Goal: Task Accomplishment & Management: Complete application form

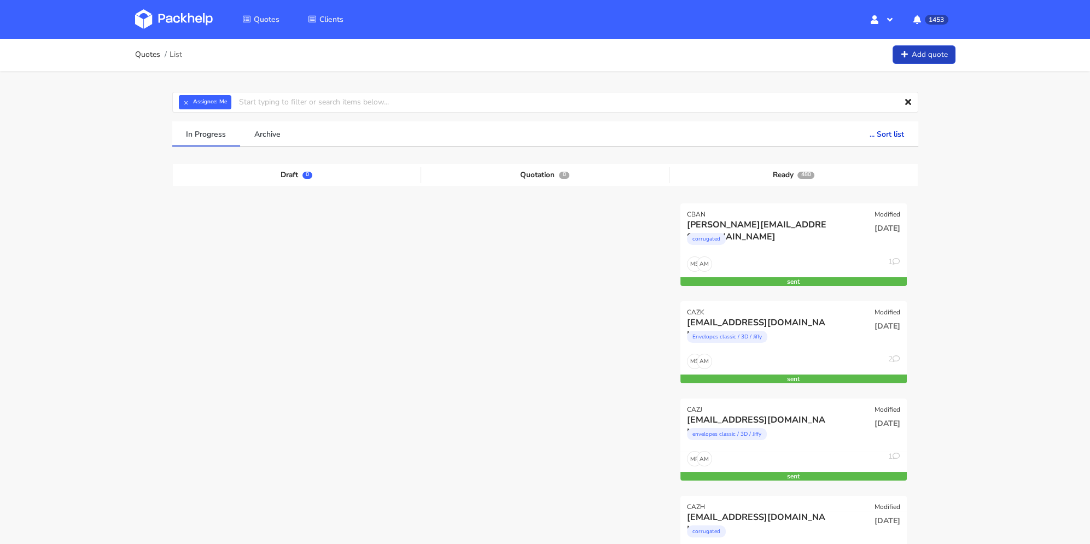
click at [921, 49] on link "Add quote" at bounding box center [923, 54] width 63 height 19
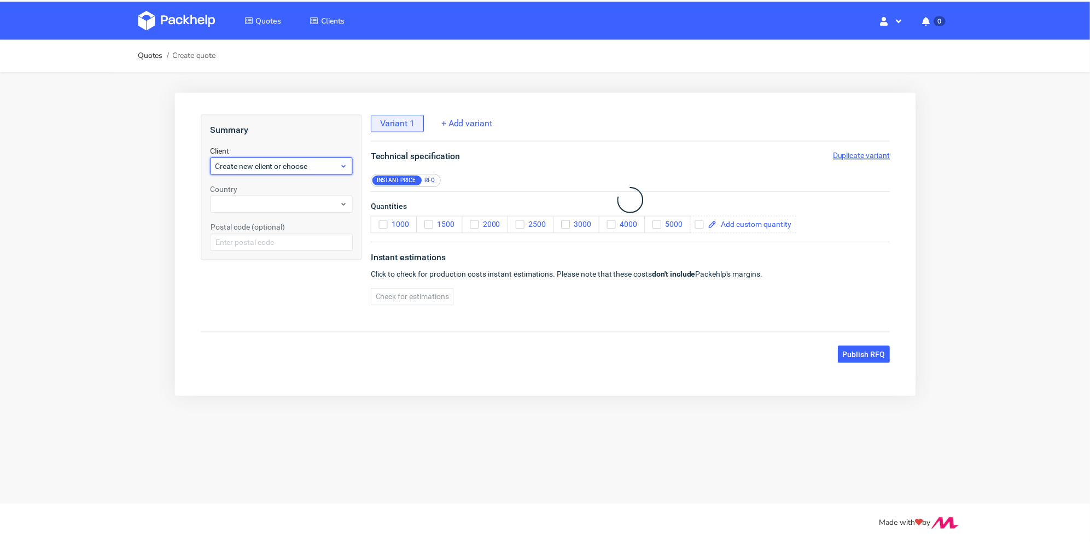
click at [280, 165] on span "Create new client or choose" at bounding box center [277, 166] width 125 height 11
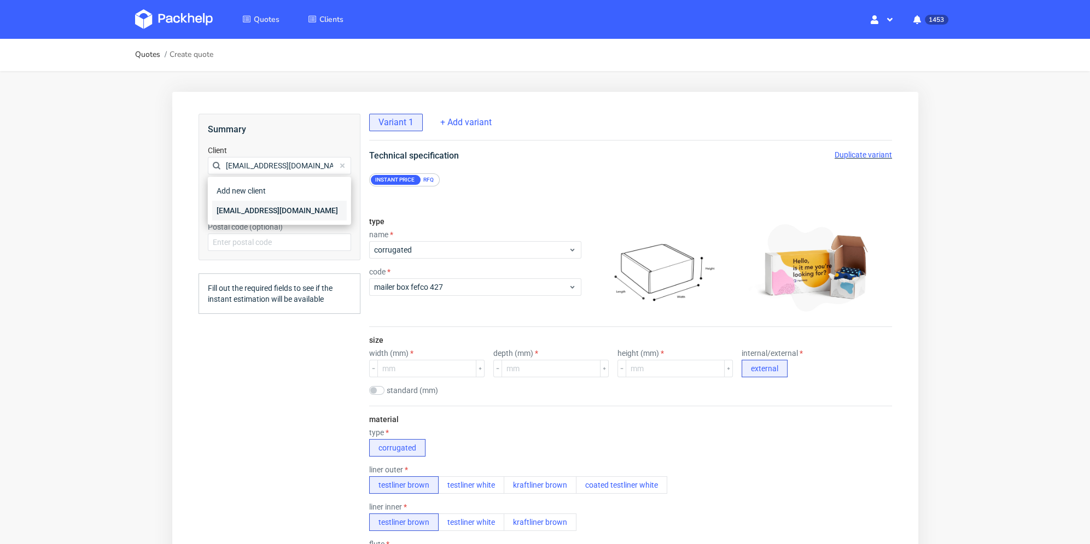
type input "c.lizier@beautigloo.fr"
click at [255, 206] on div "c.lizier@beautigloo.fr" at bounding box center [279, 211] width 134 height 20
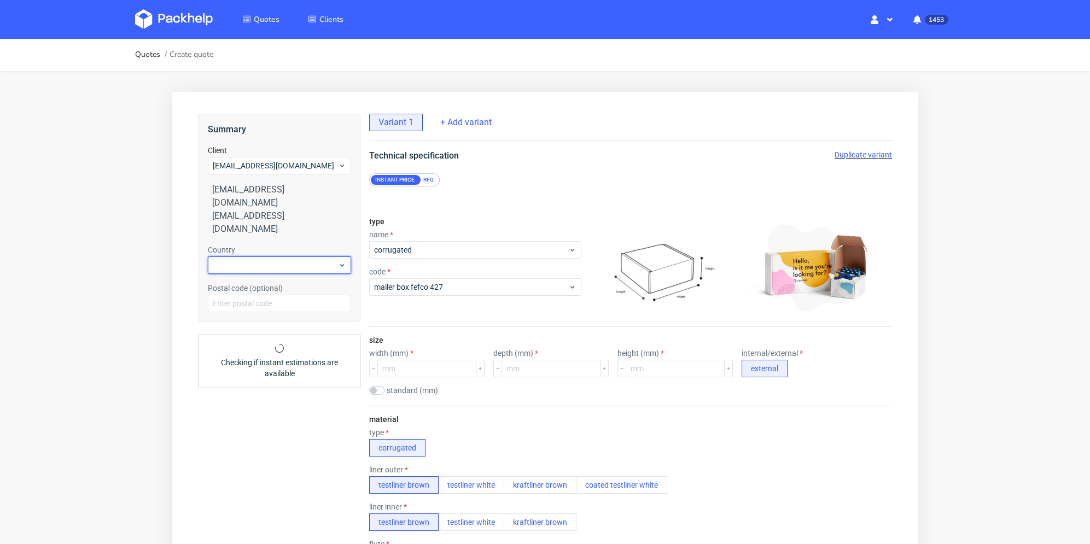
click at [252, 256] on div at bounding box center [278, 264] width 143 height 17
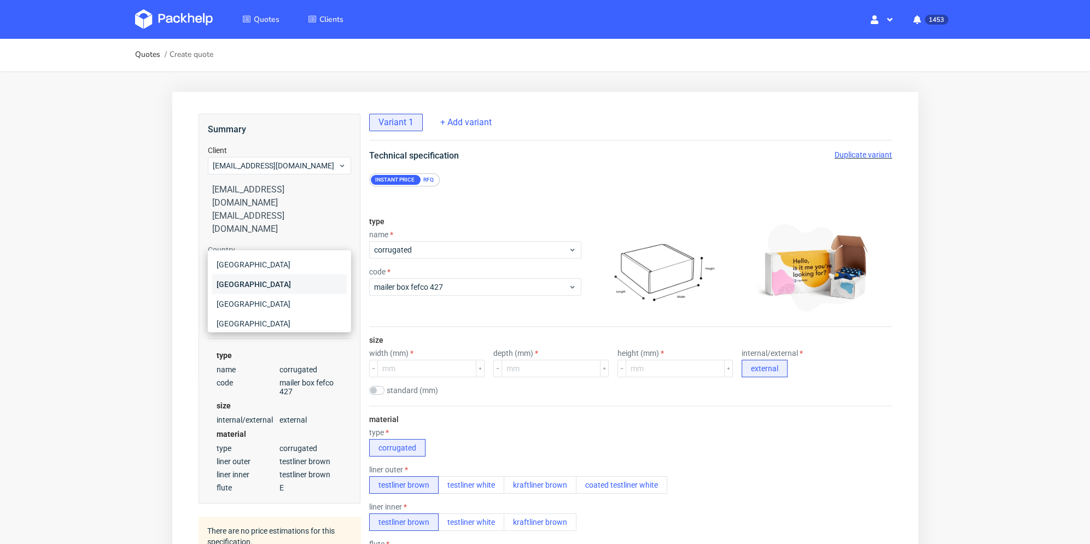
type input "fr"
click at [267, 285] on div "France" at bounding box center [279, 284] width 134 height 20
click at [427, 183] on div "RFQ" at bounding box center [427, 180] width 19 height 10
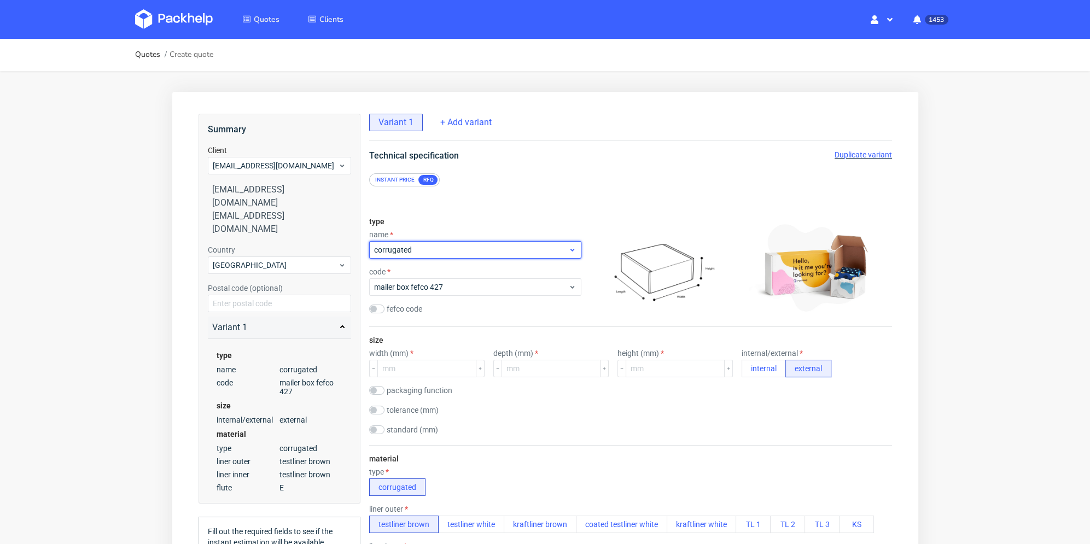
click at [424, 247] on span "corrugated" at bounding box center [470, 249] width 194 height 11
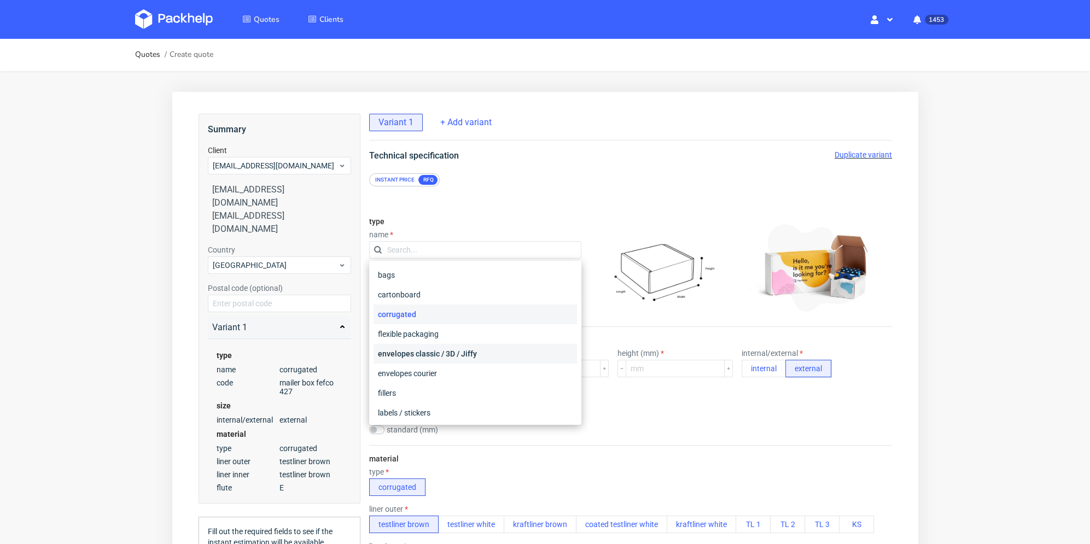
click at [460, 355] on div "envelopes classic / 3D / Jiffy" at bounding box center [474, 354] width 203 height 20
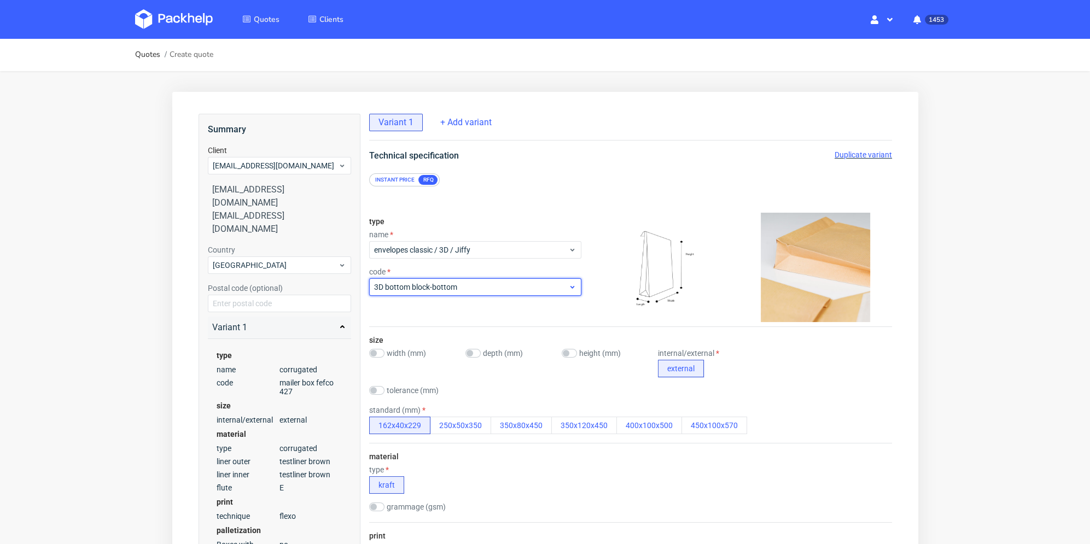
click at [469, 294] on div "3D bottom block-bottom" at bounding box center [474, 286] width 212 height 17
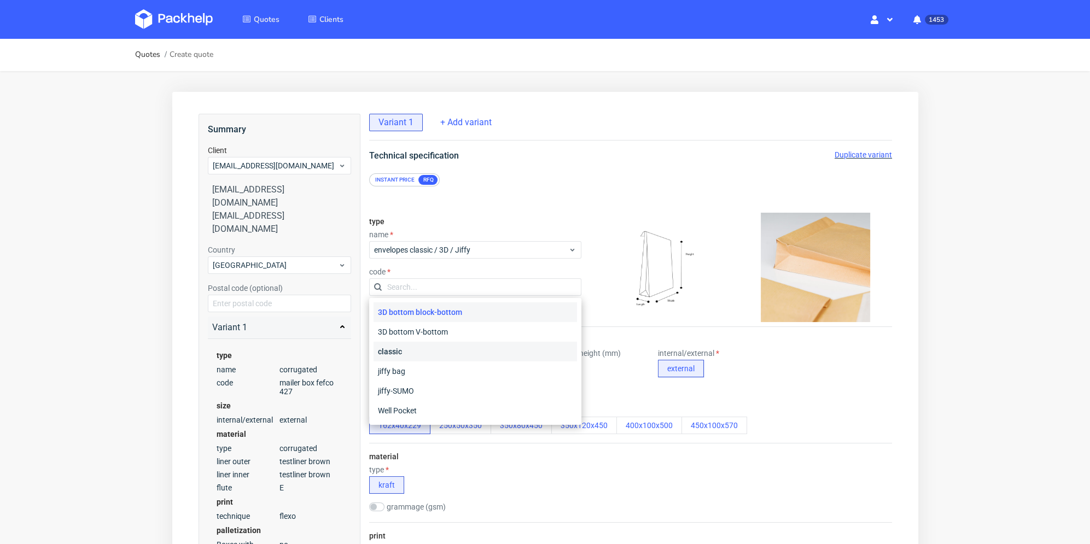
click at [446, 347] on div "classic" at bounding box center [474, 352] width 203 height 20
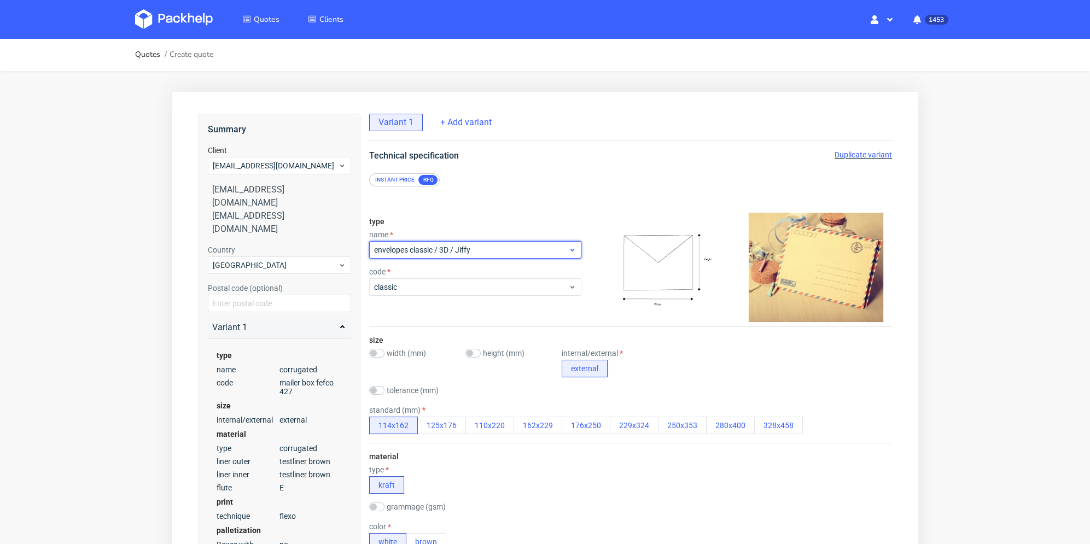
click at [475, 253] on span "envelopes classic / 3D / Jiffy" at bounding box center [470, 249] width 194 height 11
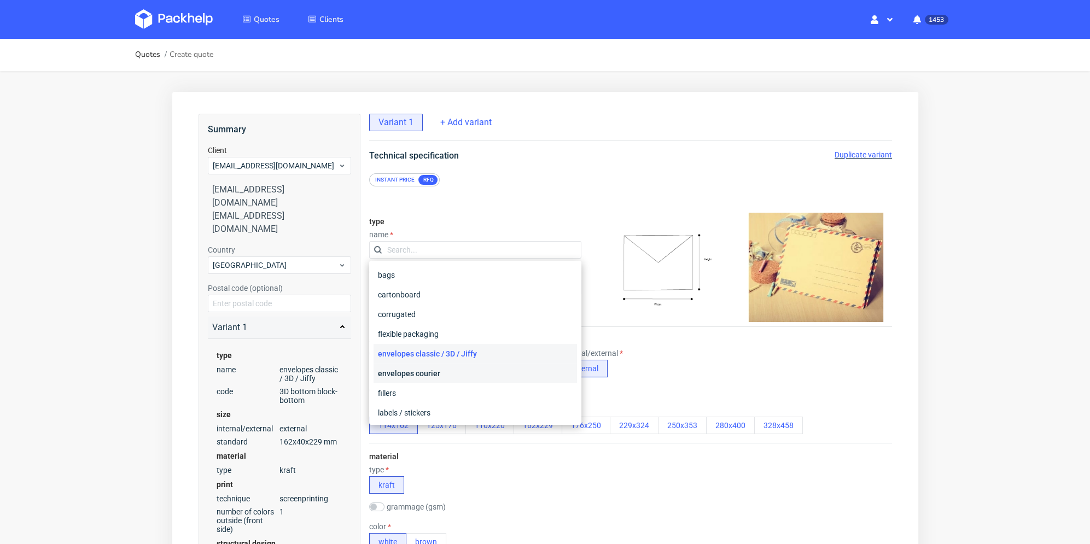
drag, startPoint x: 440, startPoint y: 372, endPoint x: 452, endPoint y: 325, distance: 48.5
click at [440, 370] on div "envelopes courier" at bounding box center [474, 374] width 203 height 20
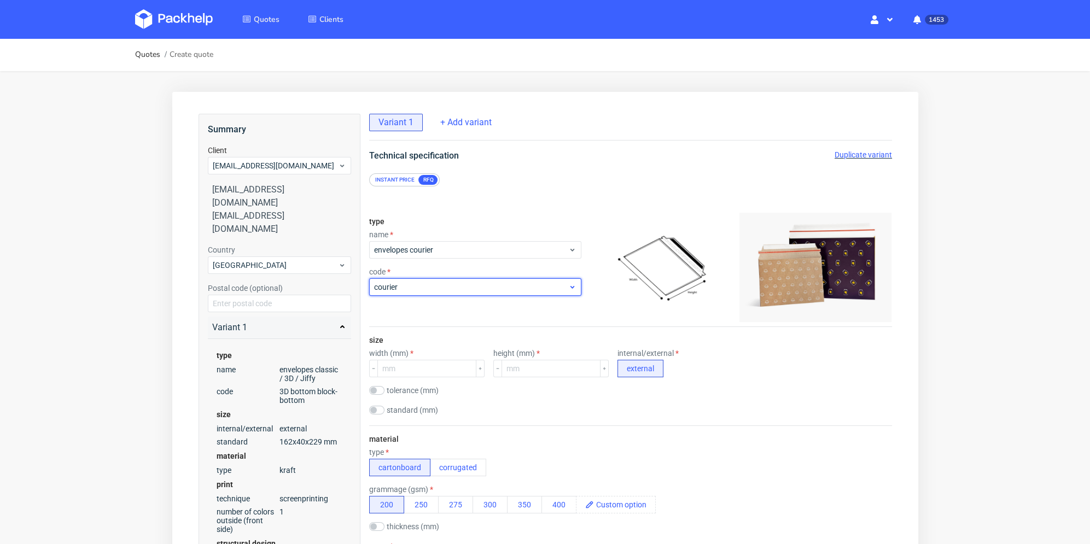
click at [466, 287] on span "courier" at bounding box center [470, 287] width 194 height 11
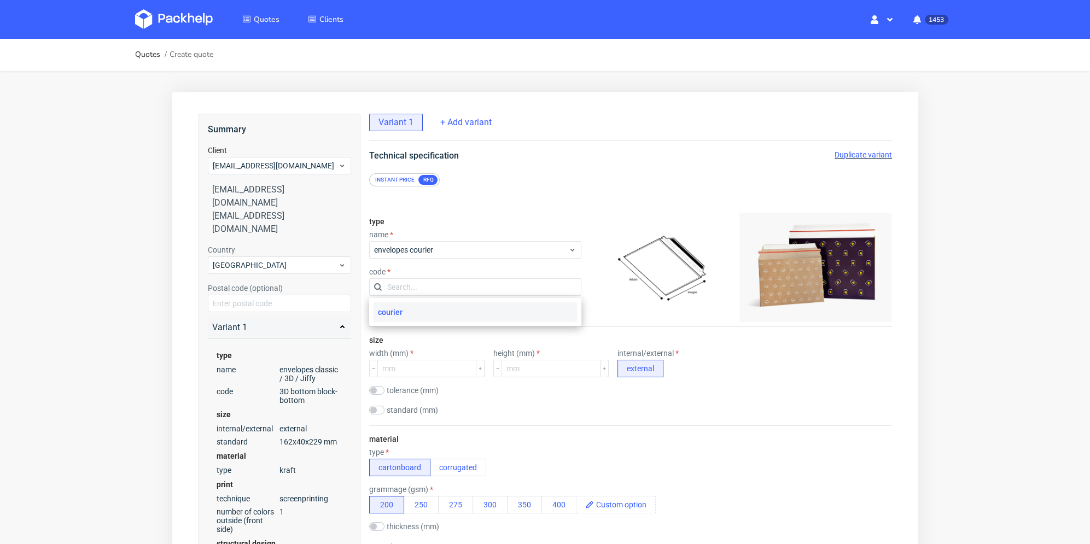
click at [459, 314] on div "courier" at bounding box center [474, 312] width 203 height 20
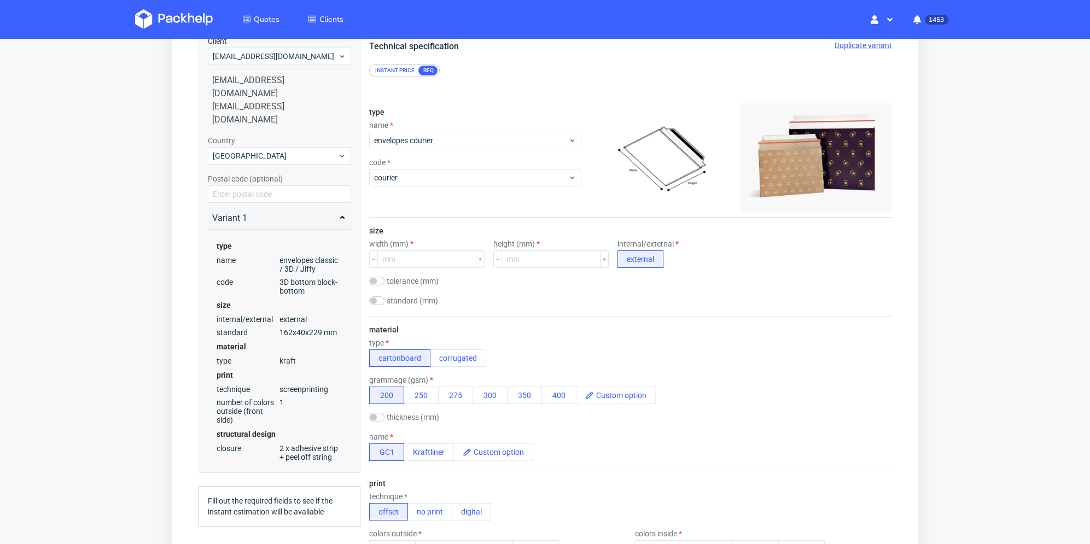
scroll to position [219, 0]
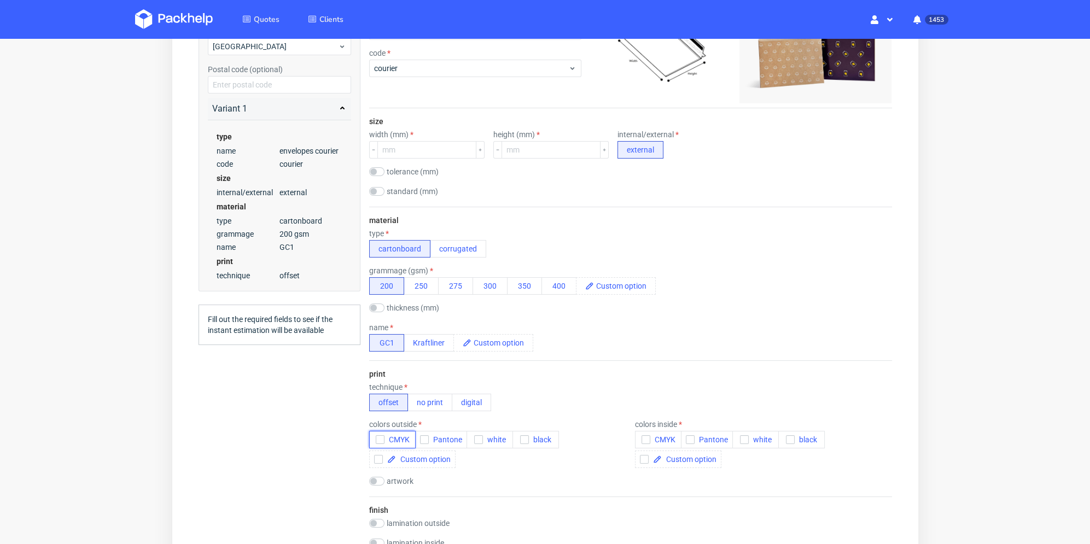
click at [376, 435] on div "button" at bounding box center [379, 439] width 9 height 9
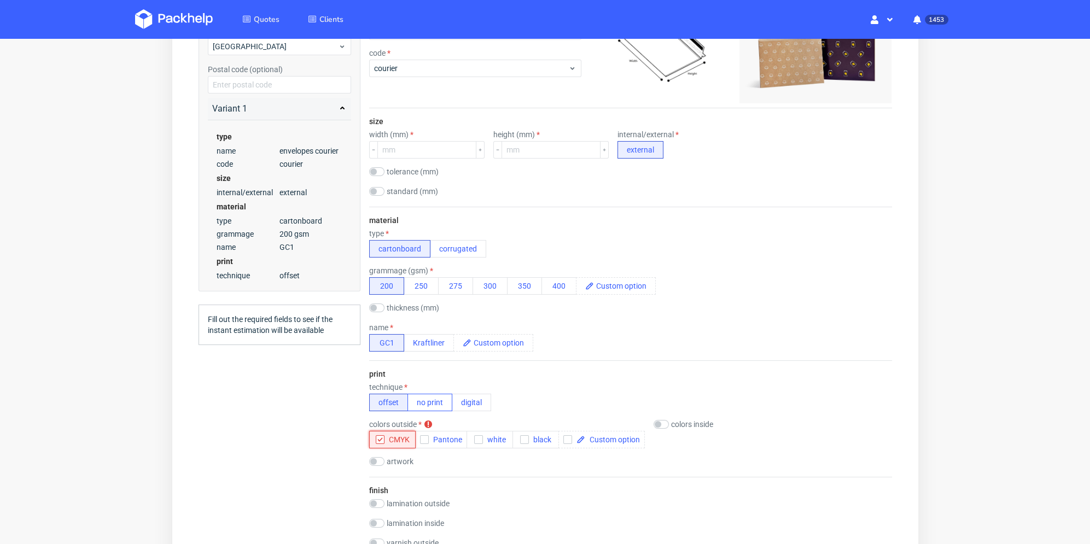
scroll to position [109, 0]
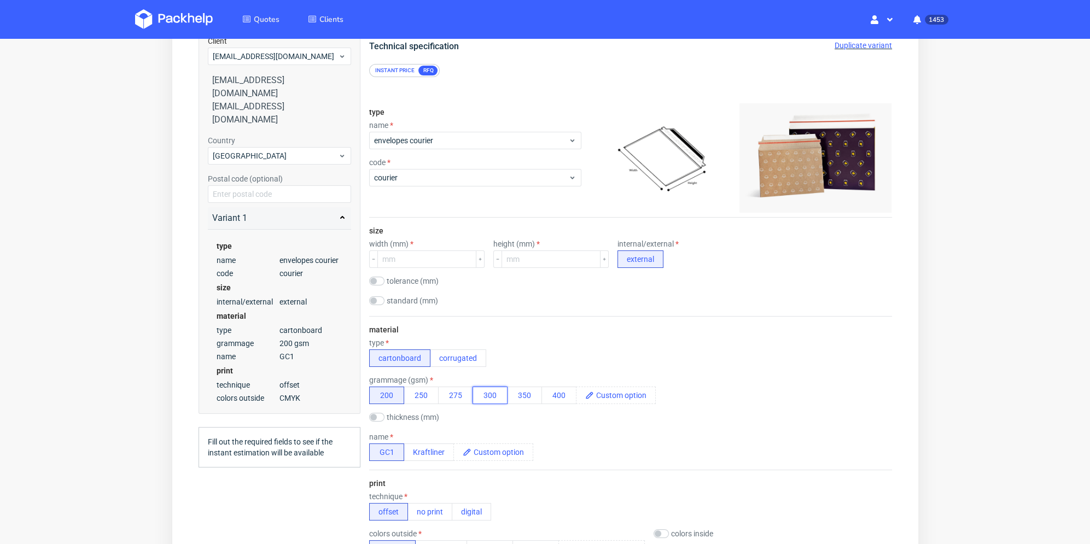
click at [493, 399] on button "300" at bounding box center [489, 395] width 35 height 17
click at [419, 250] on input "number" at bounding box center [426, 258] width 99 height 17
type input "231"
click at [523, 260] on input "number" at bounding box center [550, 258] width 99 height 17
type input "167"
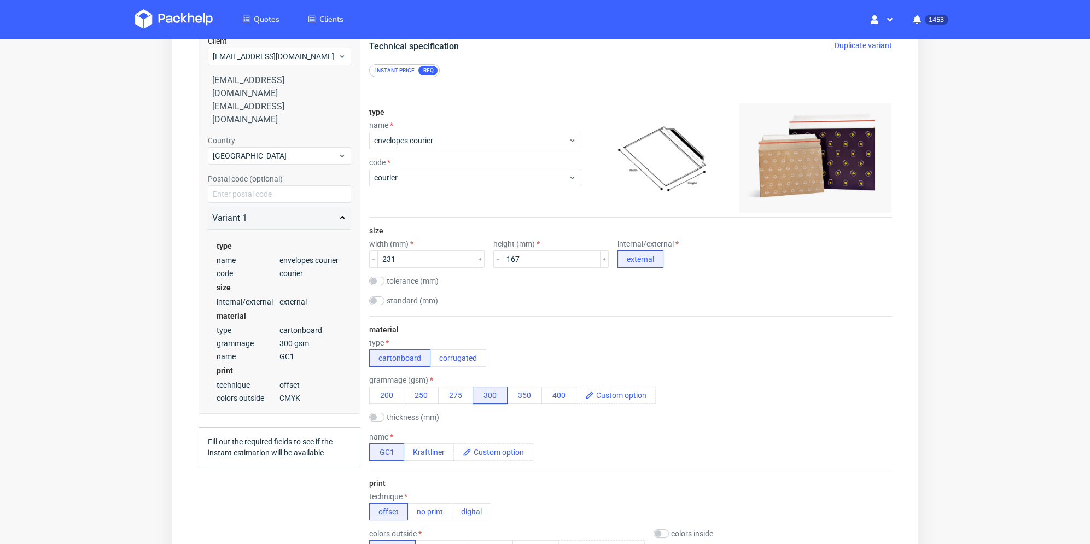
click at [525, 312] on div "size width (mm) 231 height (mm) 167 internal/external external tolerance (mm) s…" at bounding box center [629, 267] width 523 height 98
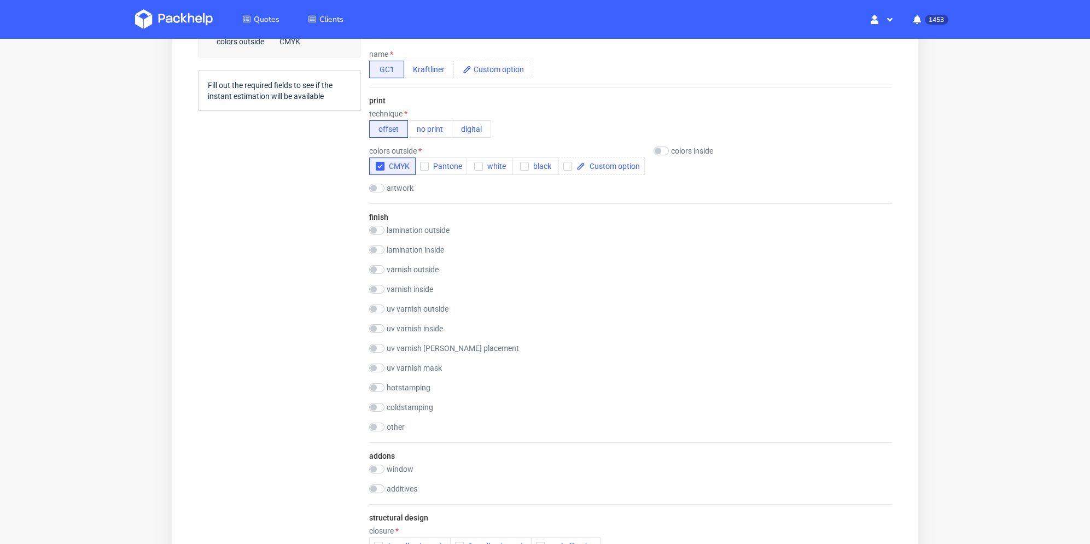
scroll to position [601, 0]
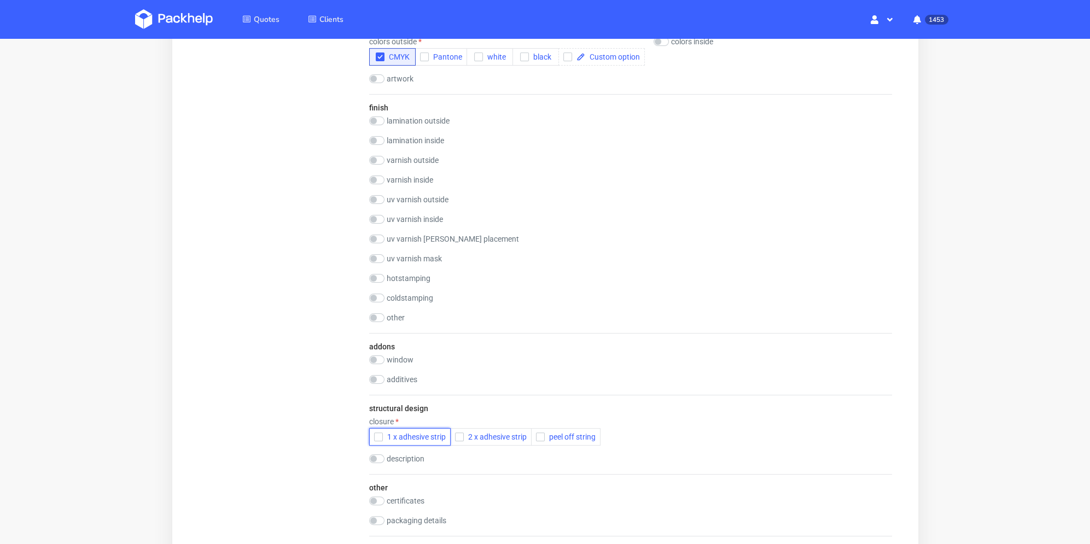
click at [376, 437] on use "button" at bounding box center [378, 437] width 5 height 4
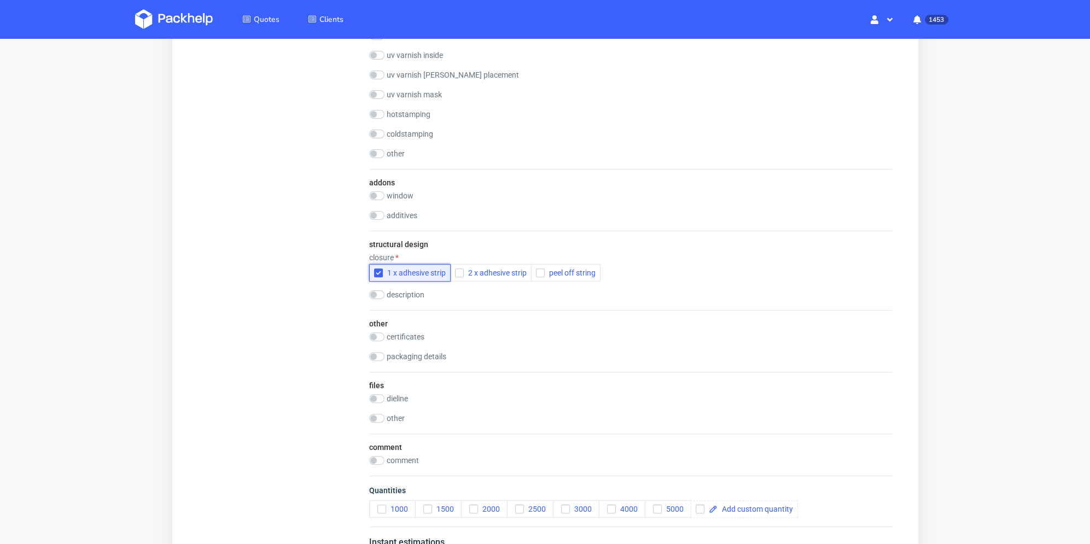
scroll to position [875, 0]
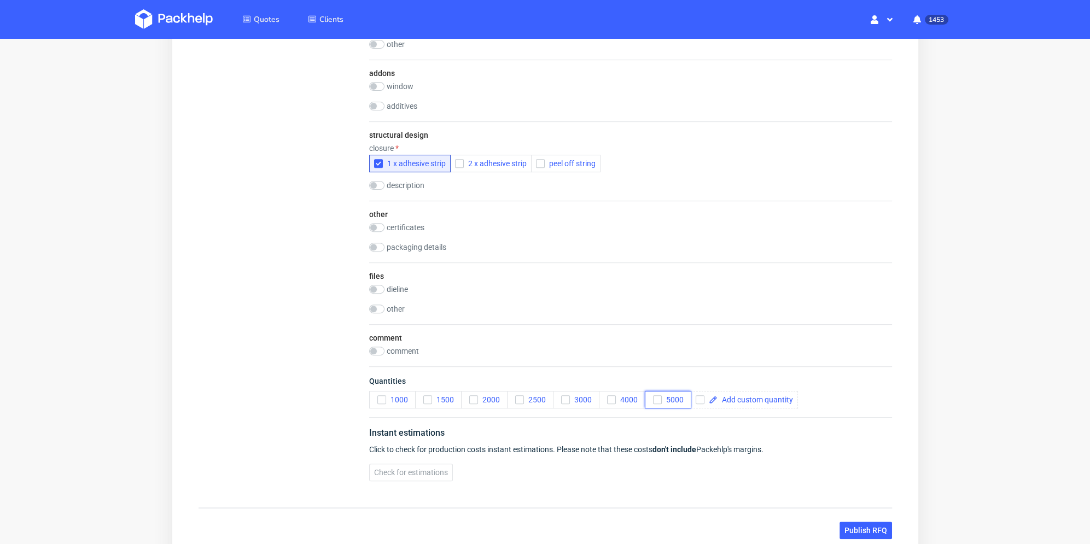
click at [656, 398] on icon "button" at bounding box center [657, 400] width 8 height 8
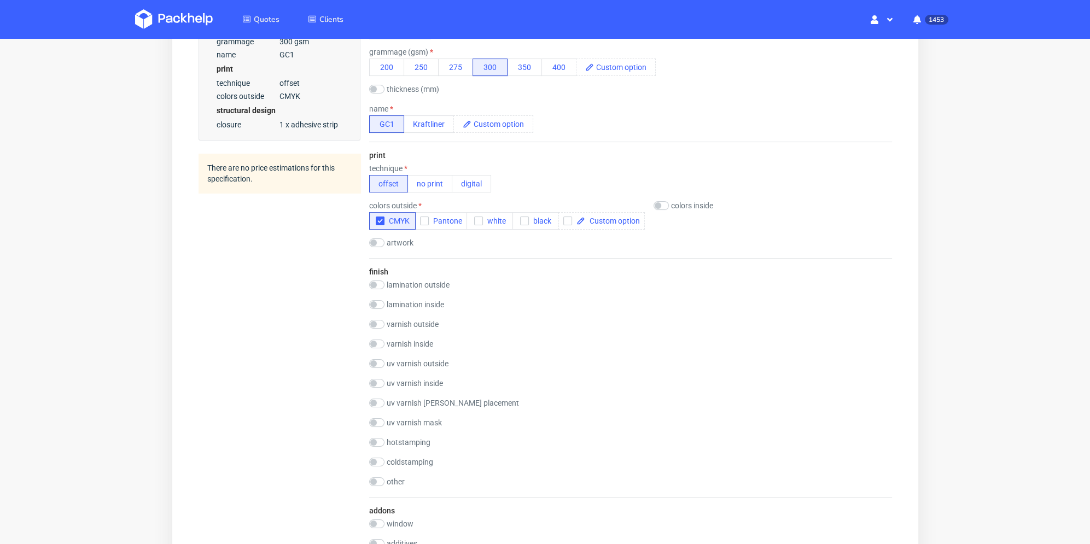
scroll to position [328, 0]
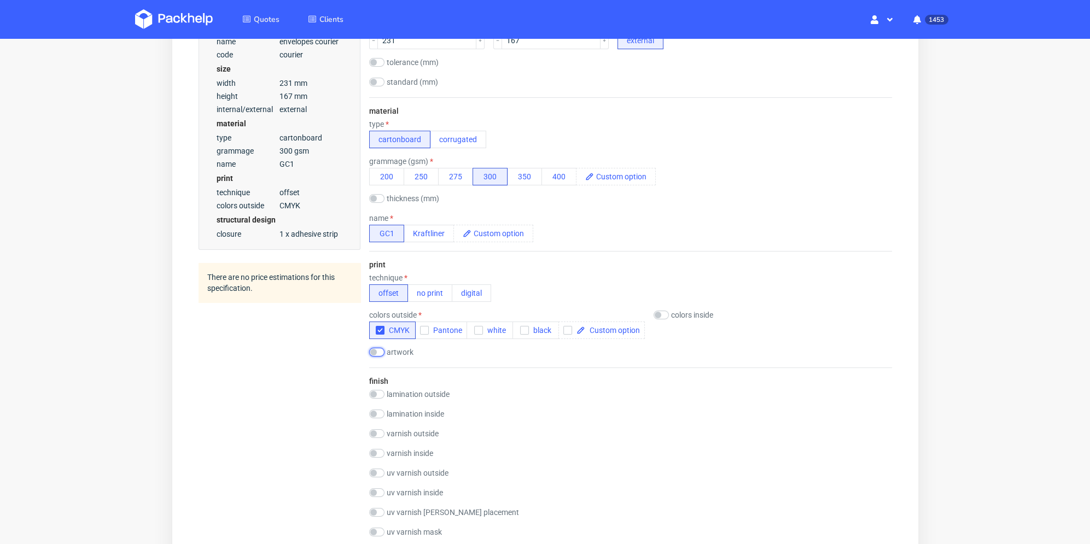
click at [375, 349] on input "checkbox" at bounding box center [375, 352] width 15 height 9
checkbox input "true"
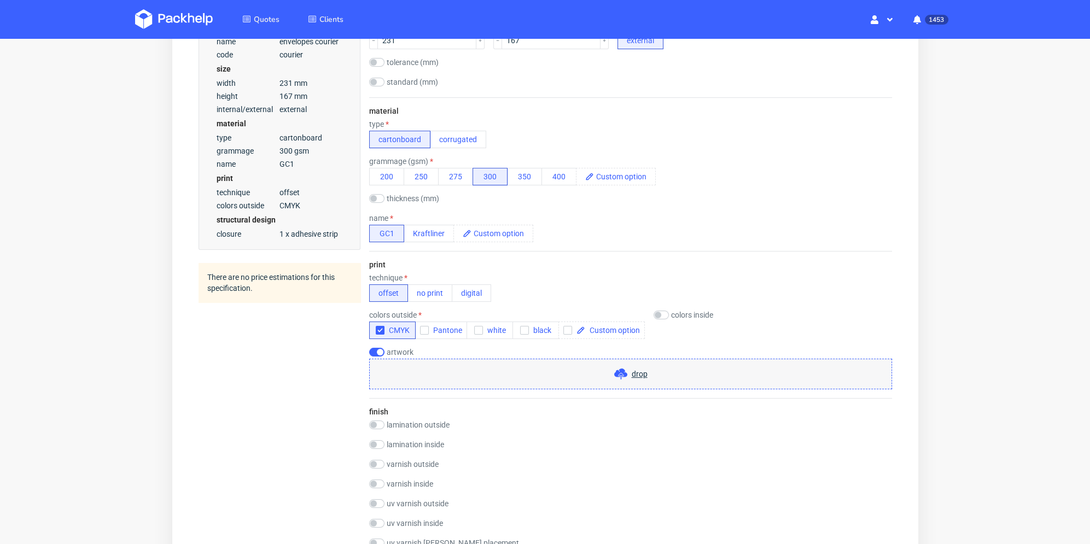
click at [437, 371] on div "drop" at bounding box center [629, 374] width 523 height 31
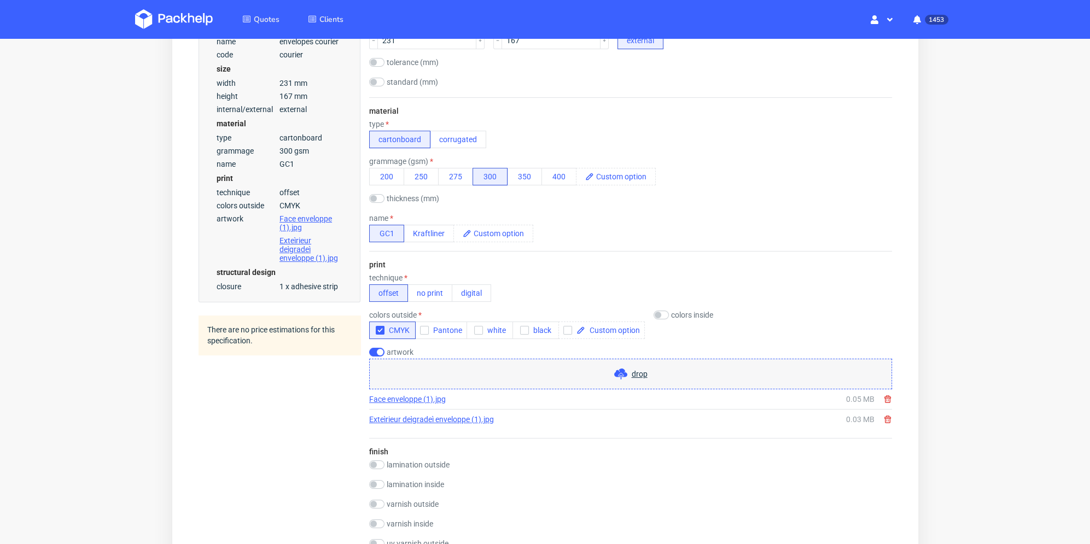
scroll to position [273, 0]
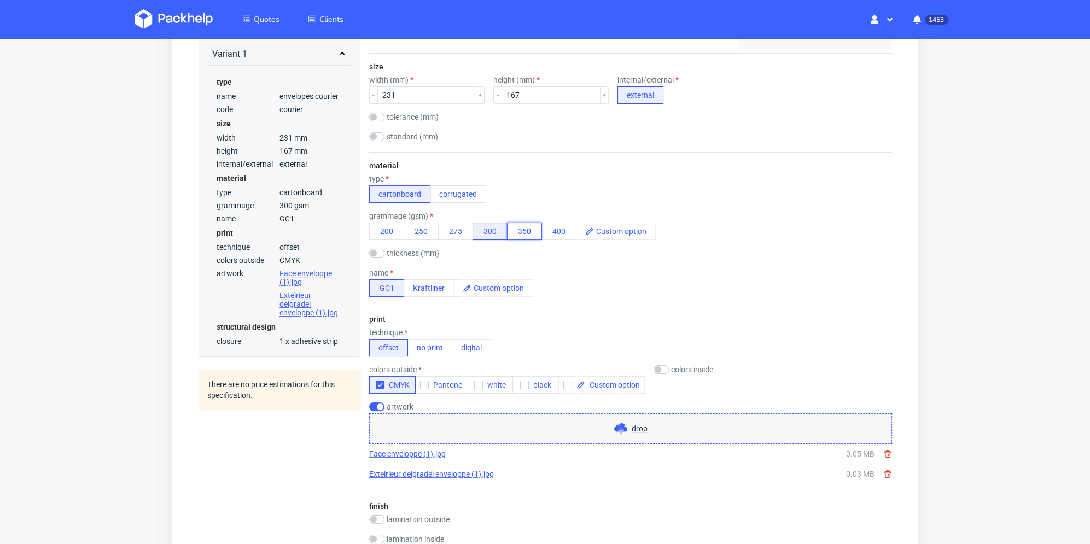
click at [521, 229] on button "350" at bounding box center [523, 231] width 35 height 17
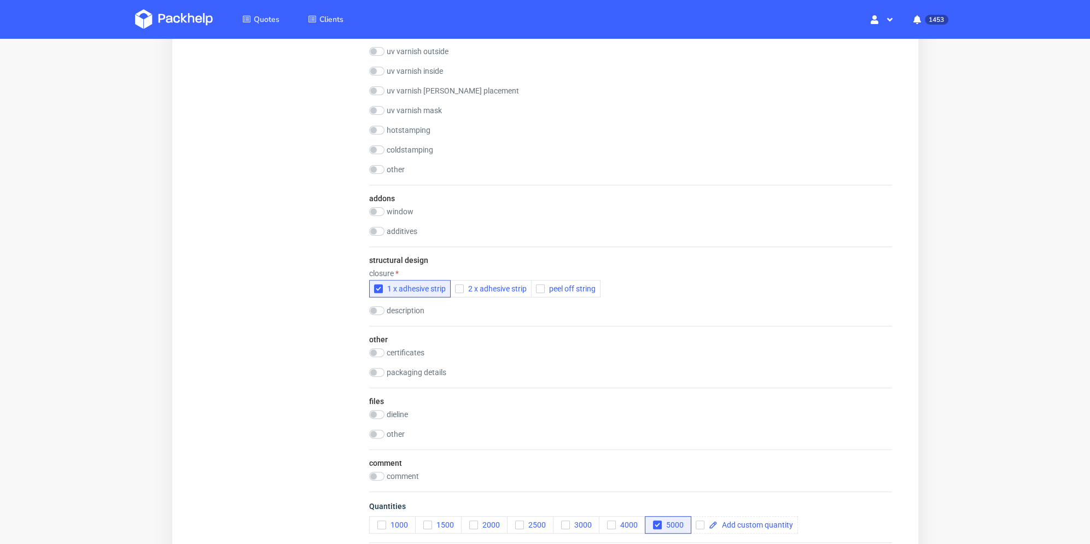
scroll to position [929, 0]
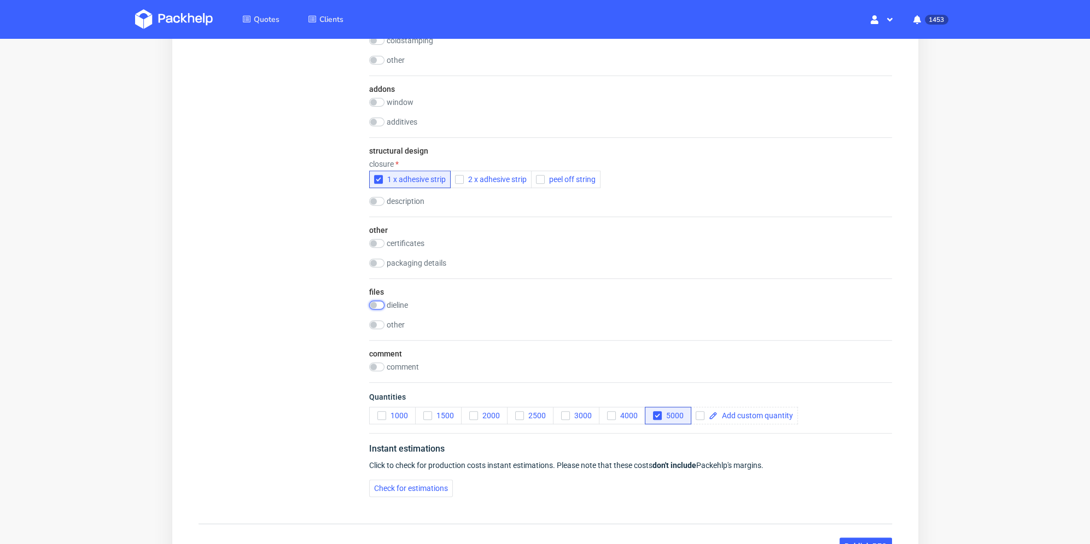
click at [375, 308] on input "checkbox" at bounding box center [375, 305] width 15 height 9
checkbox input "true"
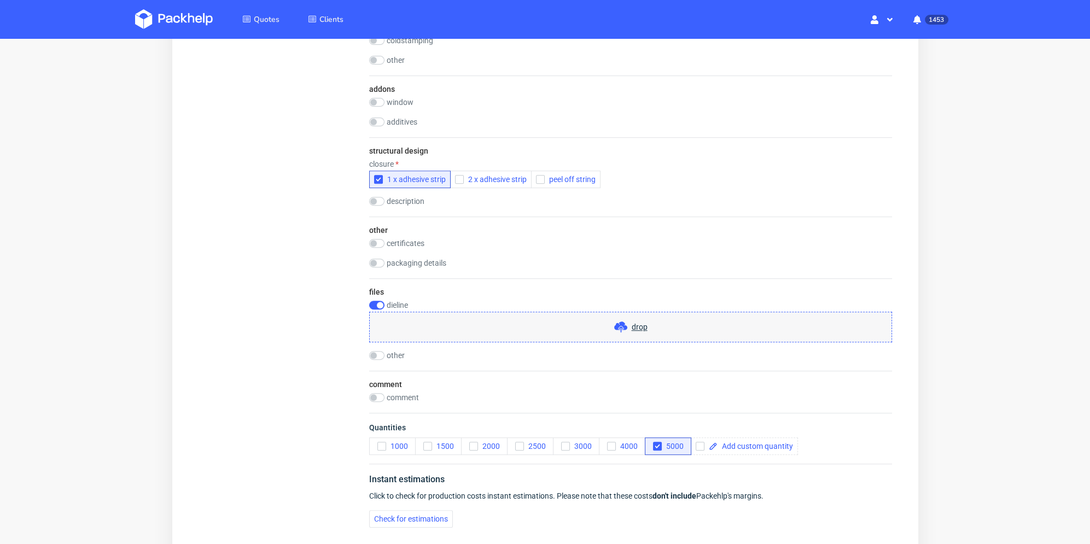
click at [456, 319] on div "drop" at bounding box center [629, 327] width 523 height 31
click at [573, 330] on div "drop" at bounding box center [629, 327] width 523 height 31
click at [539, 329] on div "drop" at bounding box center [629, 327] width 523 height 31
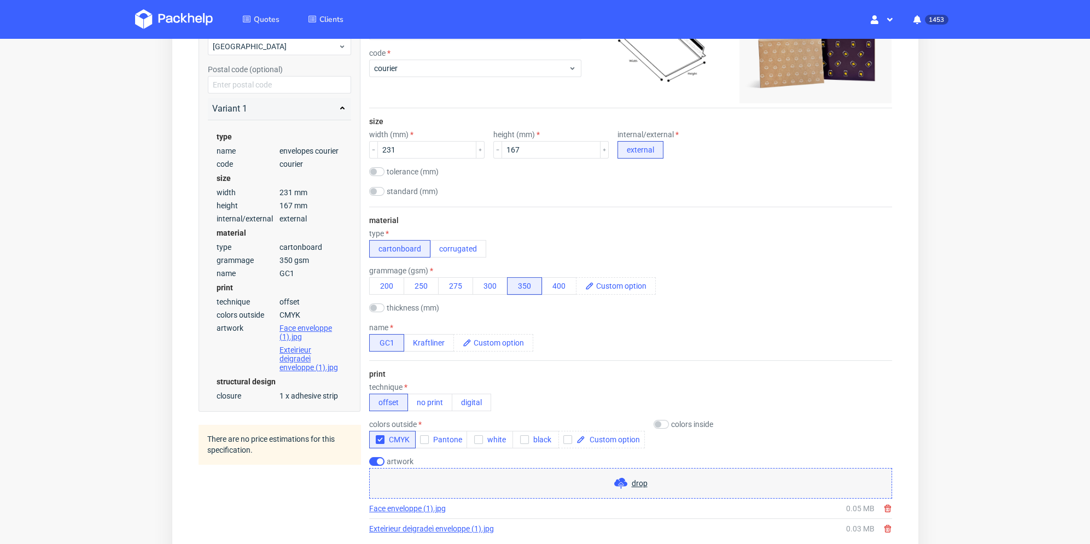
scroll to position [0, 0]
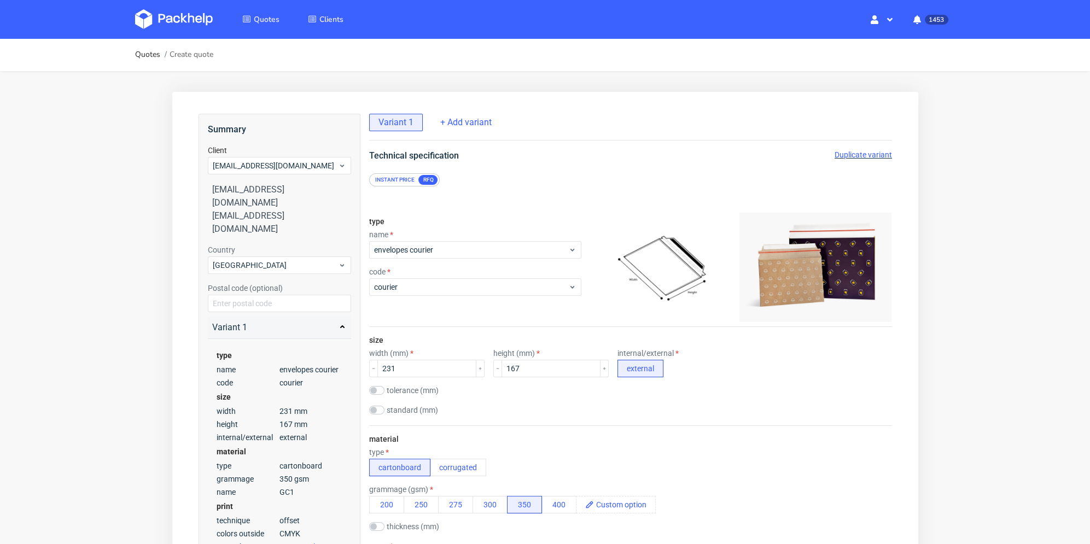
click at [841, 155] on span "Duplicate variant" at bounding box center [862, 154] width 57 height 9
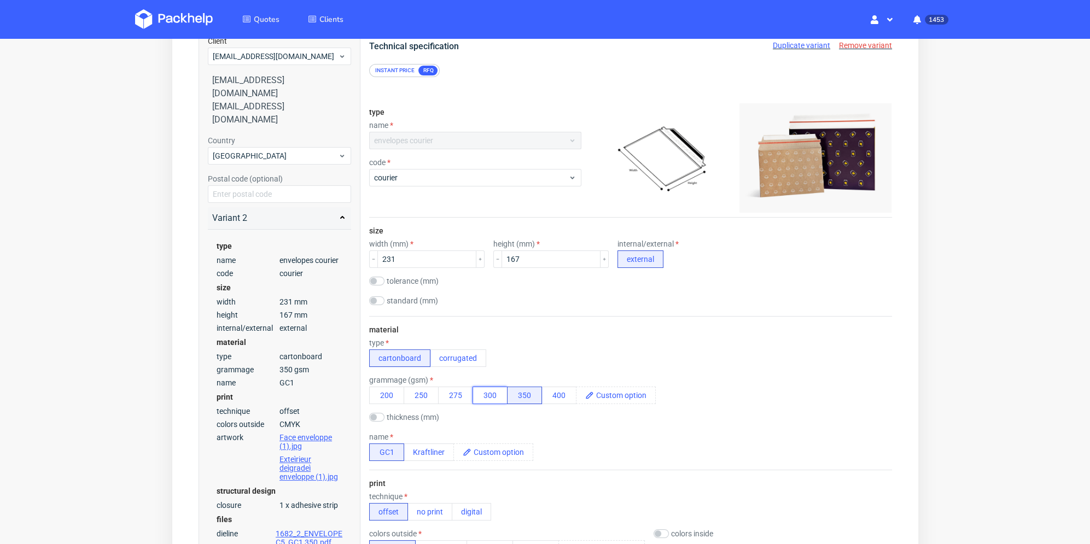
click at [490, 395] on button "300" at bounding box center [489, 395] width 35 height 17
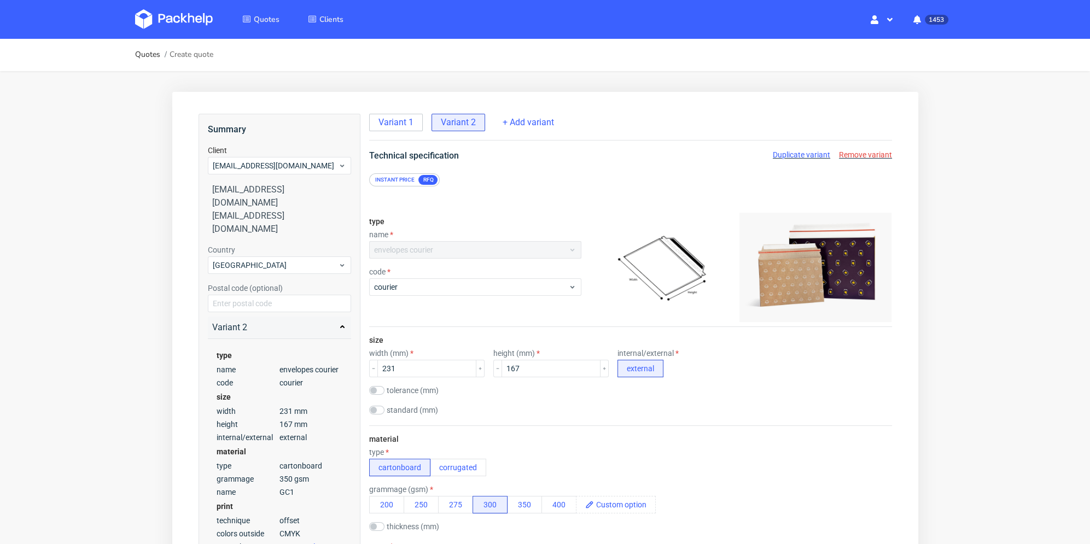
click at [403, 124] on span "Variant 1" at bounding box center [395, 122] width 35 height 12
click at [492, 501] on button "300" at bounding box center [489, 504] width 35 height 17
click at [455, 122] on span "Variant 2" at bounding box center [457, 122] width 35 height 12
click at [534, 507] on button "350" at bounding box center [523, 504] width 35 height 17
click at [402, 121] on span "Variant 1" at bounding box center [395, 122] width 35 height 12
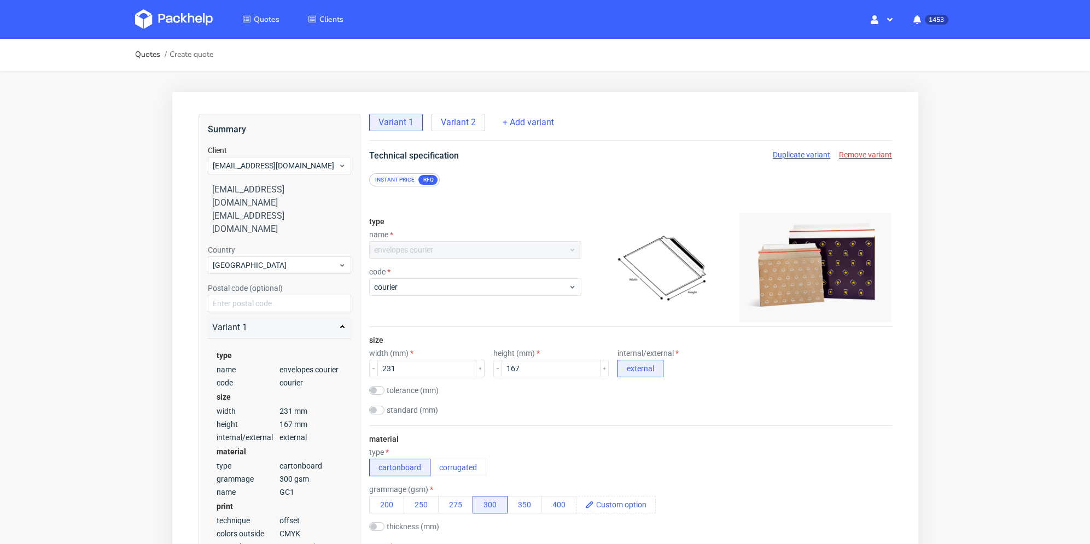
click at [809, 153] on span "Duplicate variant" at bounding box center [800, 154] width 57 height 9
click at [455, 122] on span "Variant 2" at bounding box center [457, 122] width 35 height 12
click at [808, 154] on span "Duplicate variant" at bounding box center [800, 154] width 57 height 9
click at [537, 118] on div "Variant 3" at bounding box center [520, 122] width 54 height 17
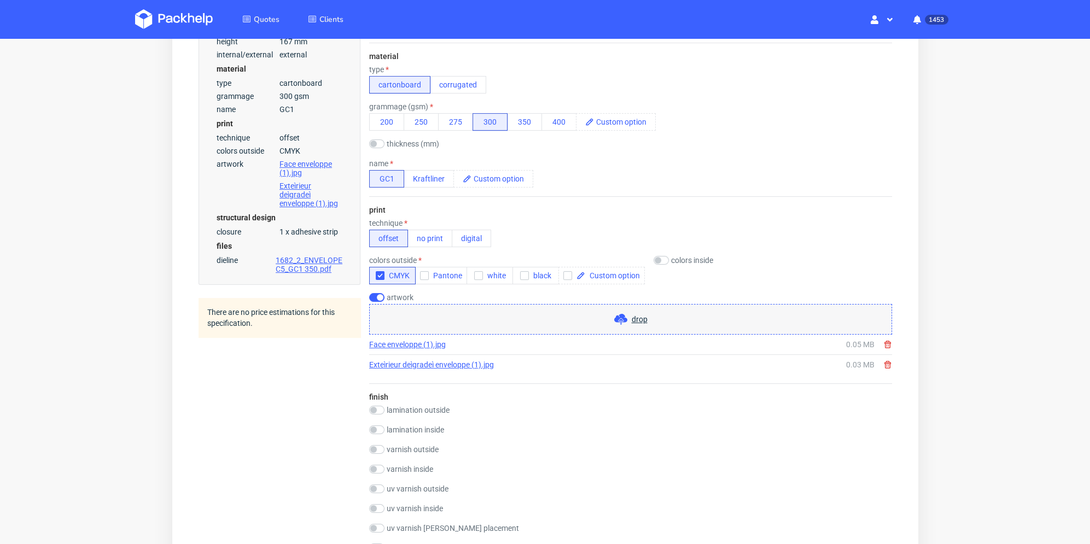
scroll to position [820, 0]
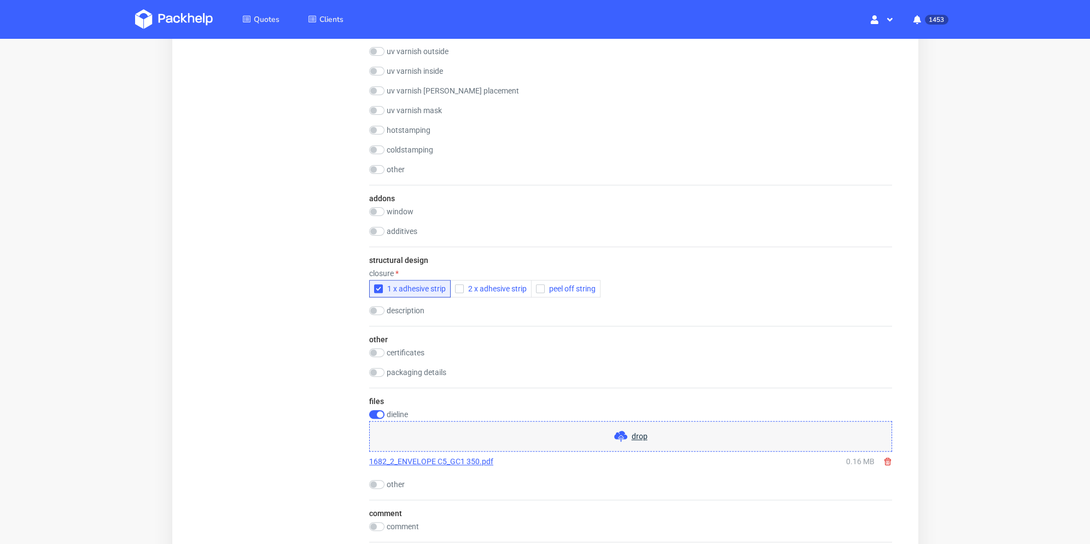
click at [880, 460] on span at bounding box center [882, 461] width 17 height 9
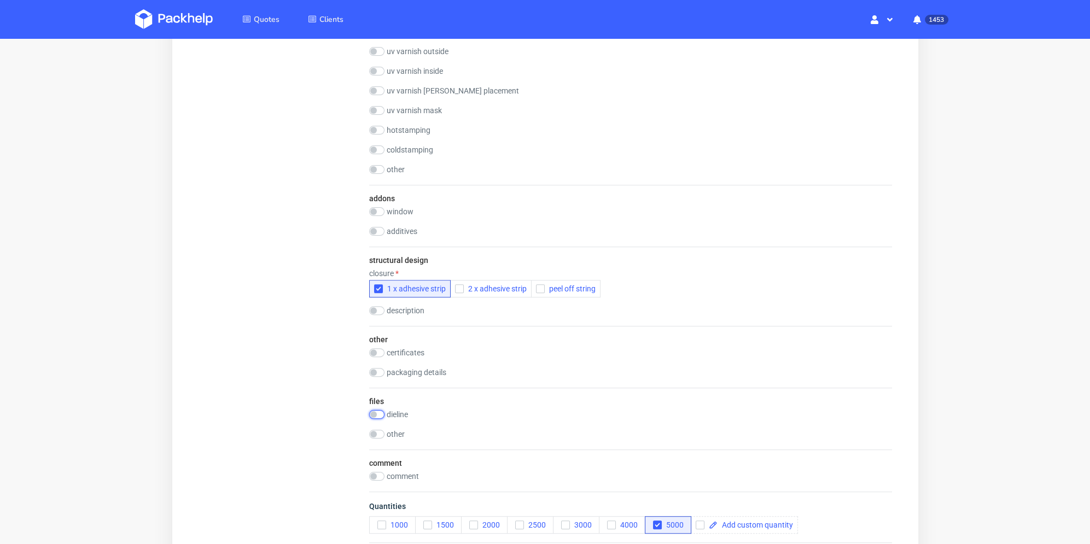
click at [374, 413] on input "checkbox" at bounding box center [375, 414] width 15 height 9
checkbox input "true"
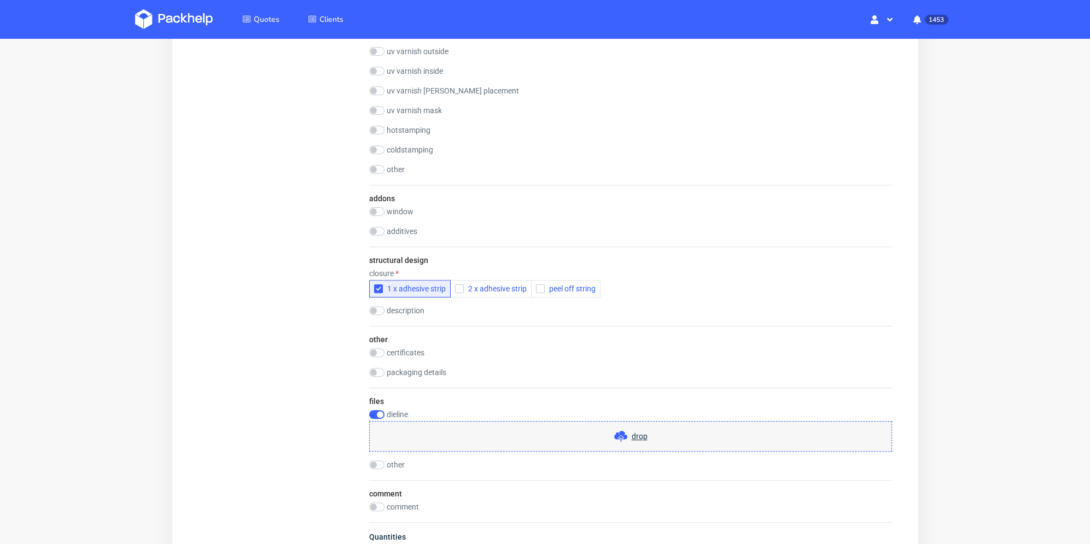
click at [496, 430] on div "drop" at bounding box center [629, 436] width 523 height 31
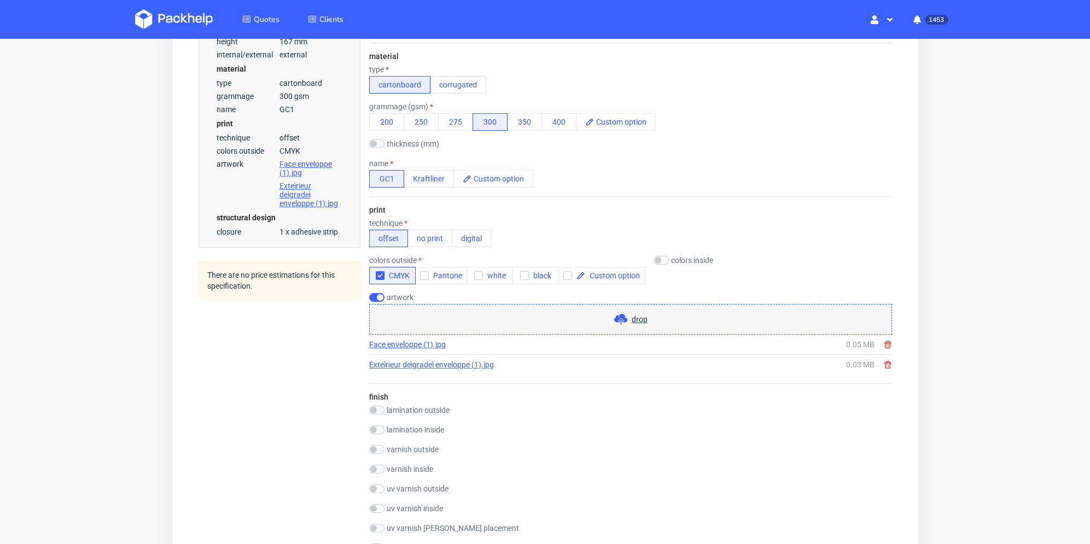
scroll to position [55, 0]
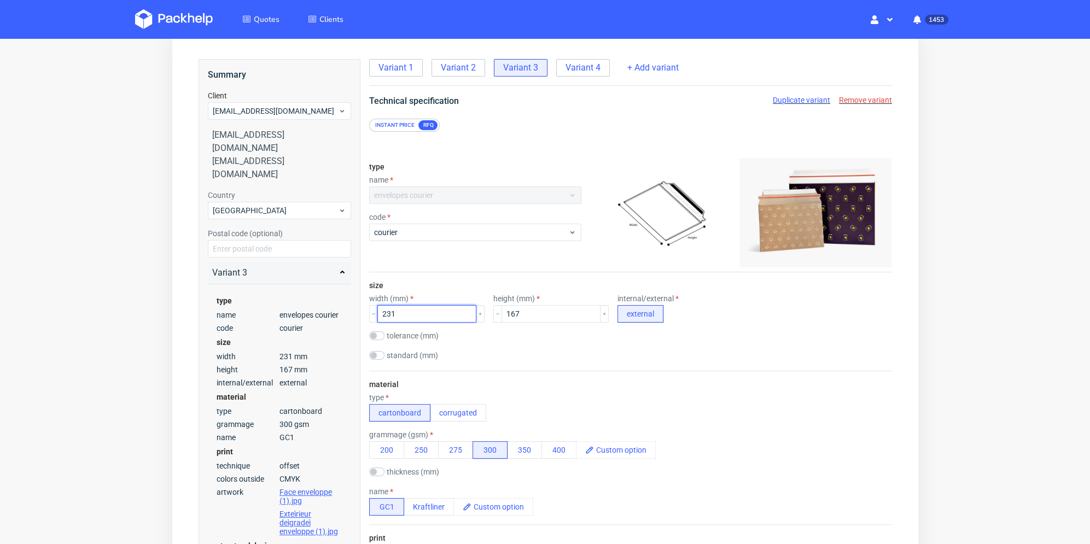
drag, startPoint x: 422, startPoint y: 313, endPoint x: 405, endPoint y: 312, distance: 17.0
type input "324"
drag, startPoint x: 523, startPoint y: 314, endPoint x: 476, endPoint y: 314, distance: 47.0
click at [476, 314] on div "width (mm) 324 height (mm) 167 internal/external external" at bounding box center [629, 308] width 523 height 28
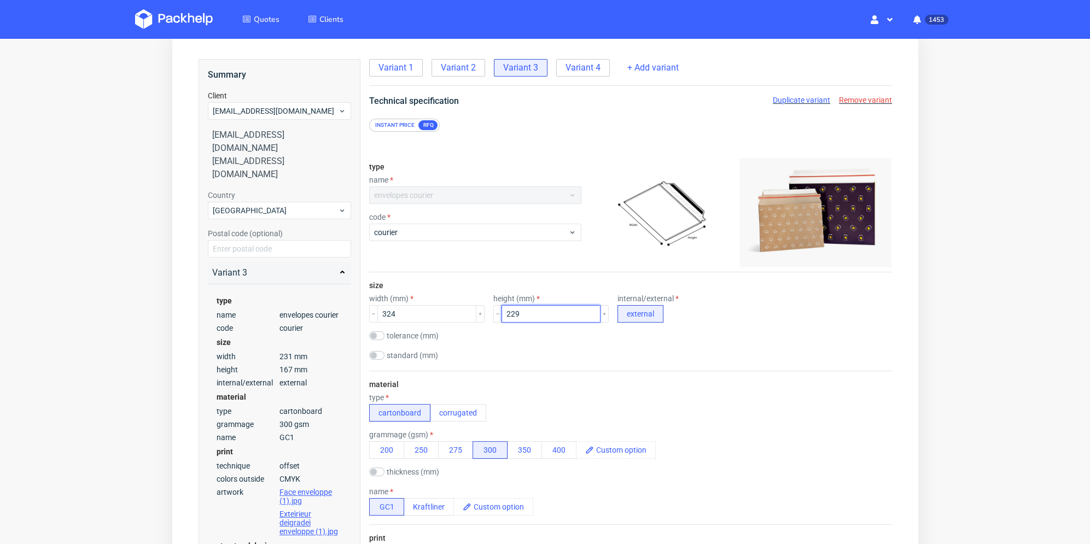
type input "229"
click at [546, 365] on div "size width (mm) 324 height (mm) 229 internal/external external tolerance (mm) s…" at bounding box center [629, 321] width 523 height 98
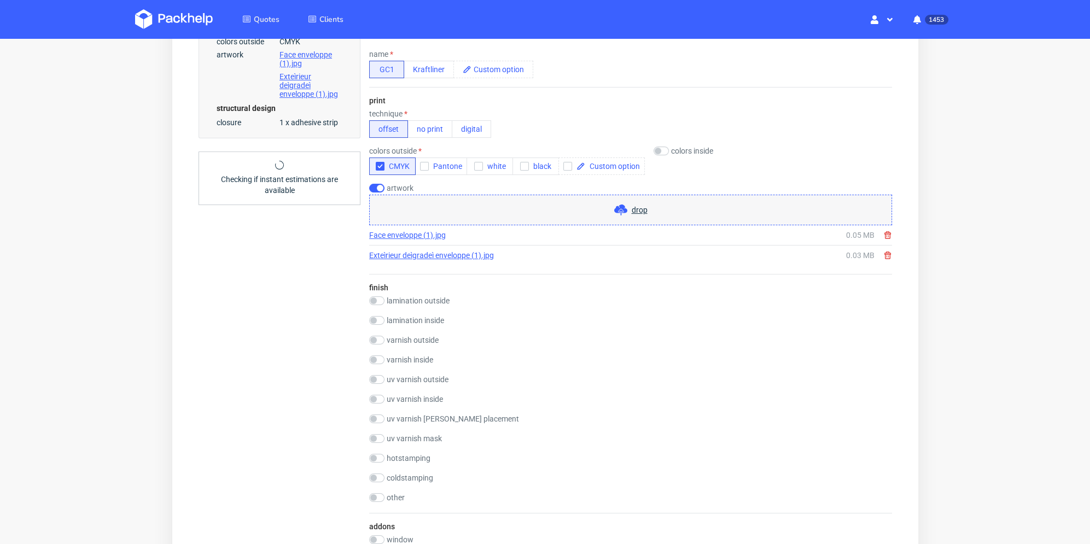
scroll to position [820, 0]
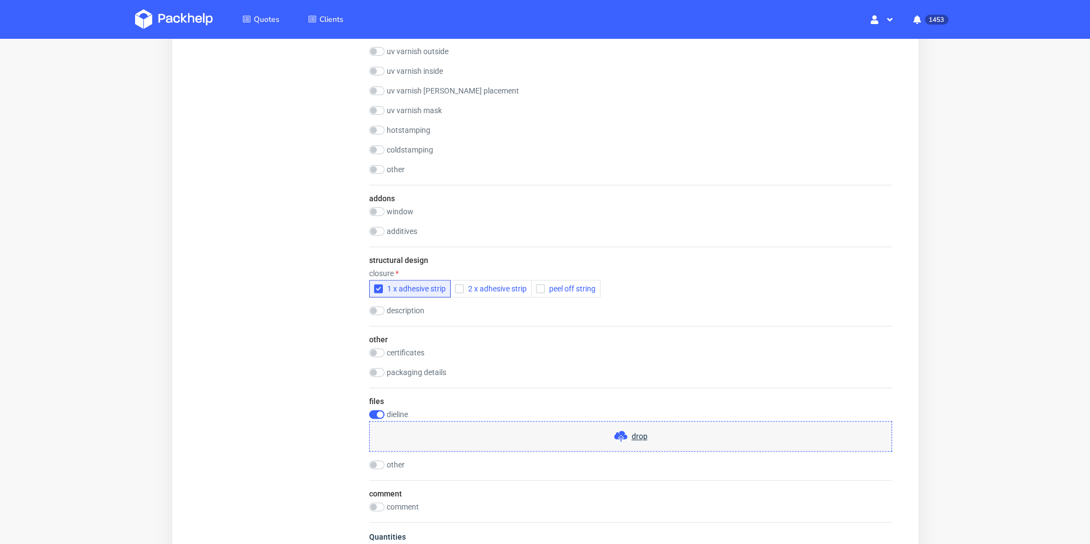
click at [512, 437] on div "drop" at bounding box center [629, 436] width 523 height 31
click at [477, 432] on div "drop" at bounding box center [629, 436] width 523 height 31
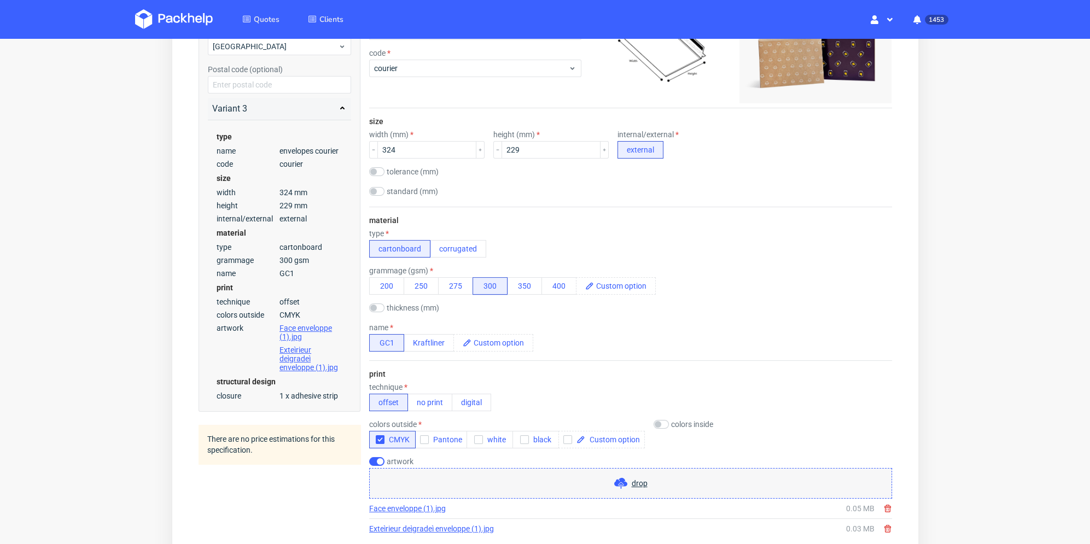
scroll to position [0, 0]
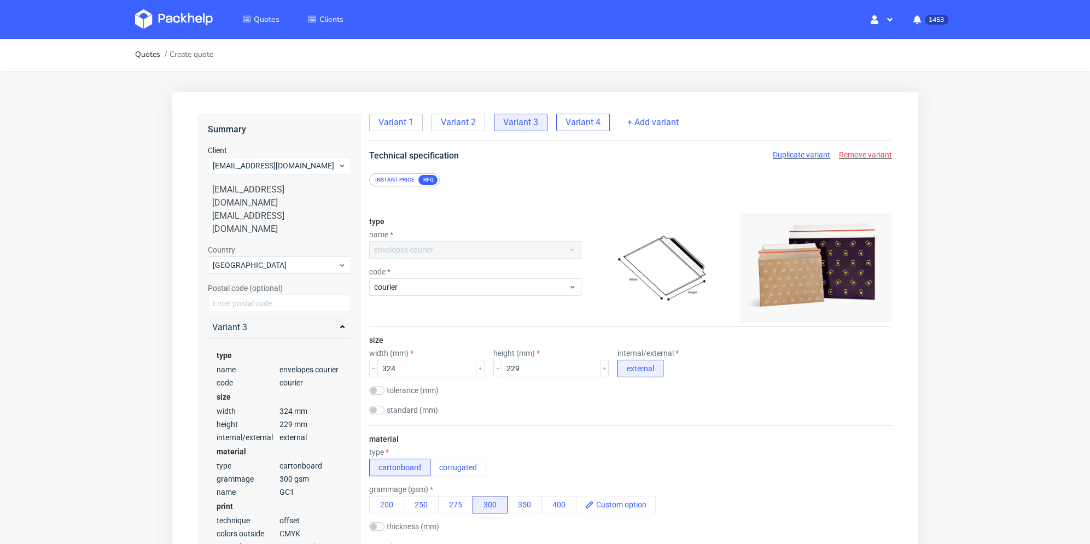
click at [587, 124] on span "Variant 4" at bounding box center [582, 122] width 35 height 12
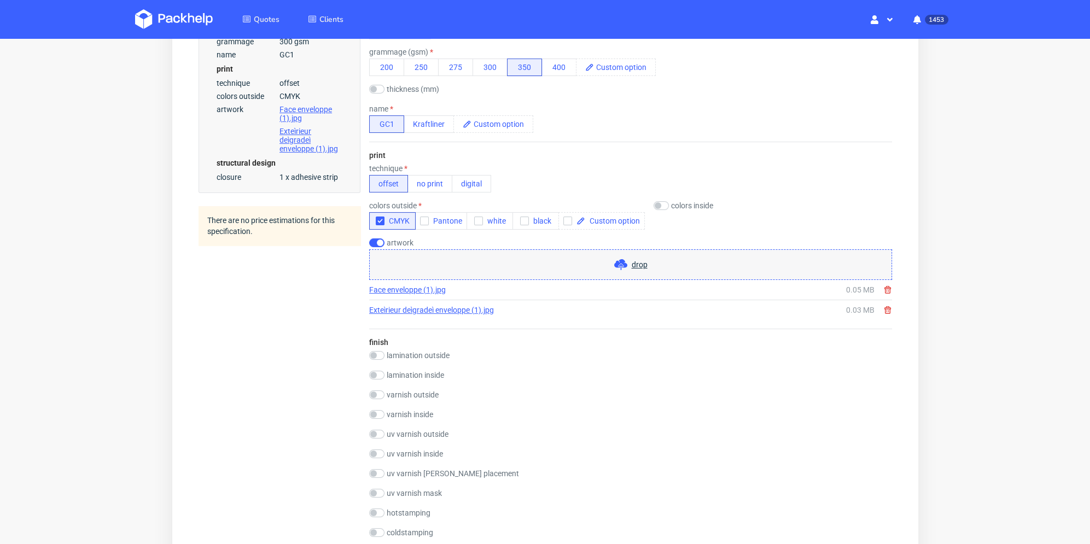
scroll to position [765, 0]
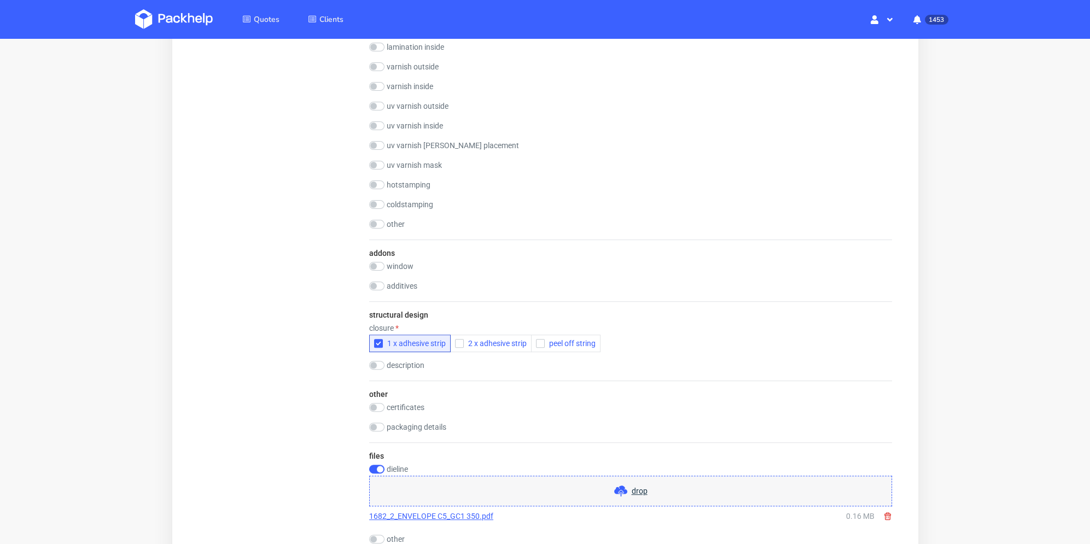
click at [668, 483] on div "drop" at bounding box center [629, 491] width 523 height 31
drag, startPoint x: 891, startPoint y: 516, endPoint x: 784, endPoint y: 498, distance: 108.1
click at [889, 515] on icon at bounding box center [886, 516] width 9 height 9
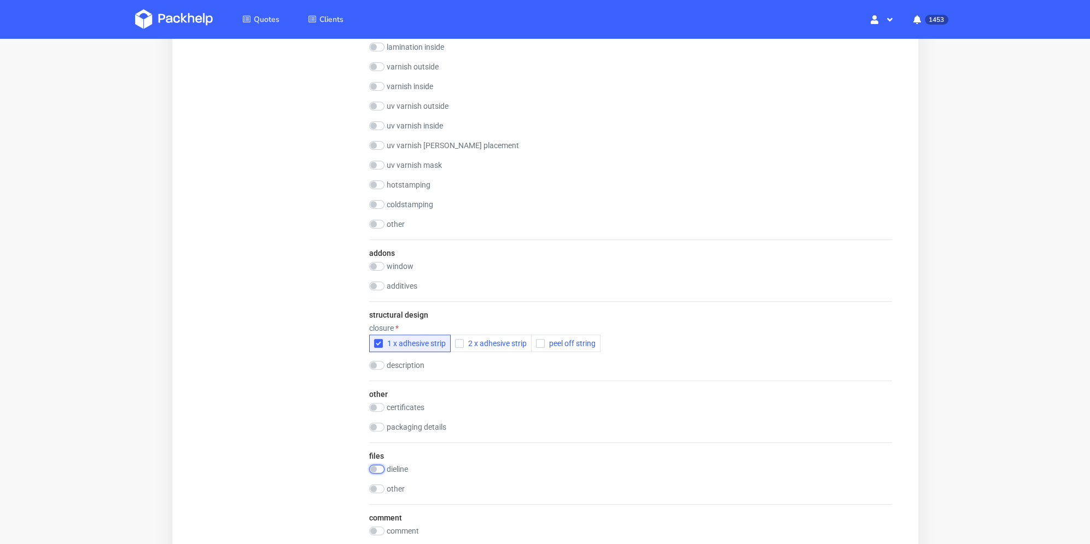
drag, startPoint x: 376, startPoint y: 469, endPoint x: 436, endPoint y: 471, distance: 60.2
click at [377, 469] on input "checkbox" at bounding box center [375, 469] width 15 height 9
checkbox input "true"
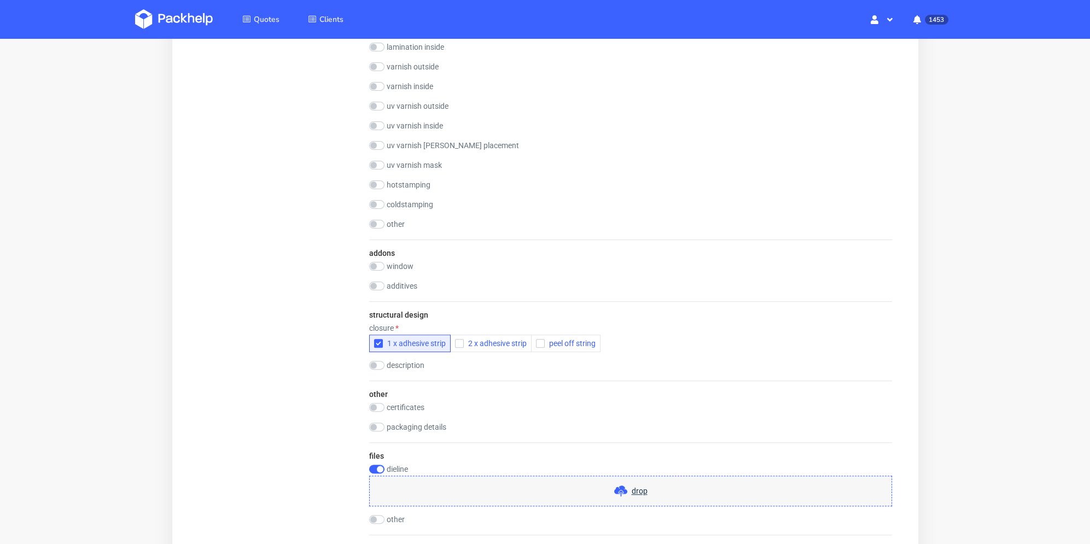
click at [449, 473] on div "dieline drop" at bounding box center [629, 486] width 523 height 42
click at [450, 484] on div "drop" at bounding box center [629, 491] width 523 height 31
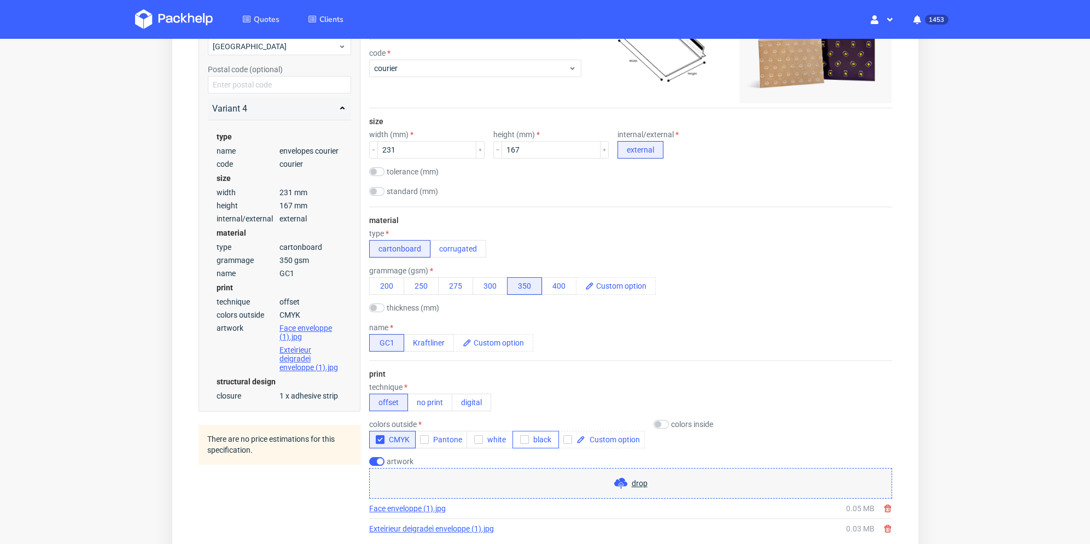
scroll to position [0, 0]
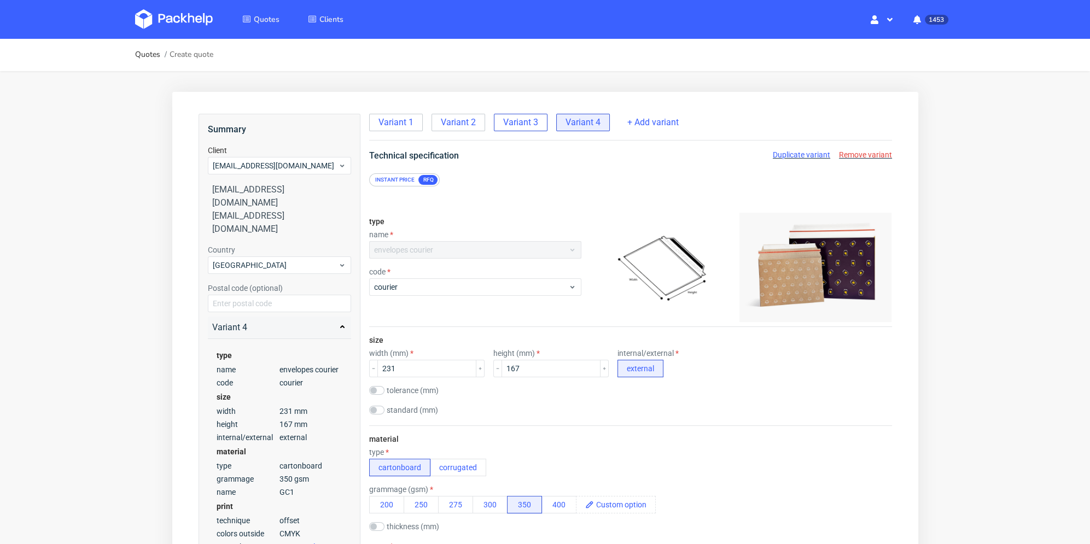
click at [512, 125] on span "Variant 3" at bounding box center [519, 122] width 35 height 12
click at [590, 116] on span "Variant 4" at bounding box center [582, 122] width 35 height 12
drag, startPoint x: 403, startPoint y: 367, endPoint x: 360, endPoint y: 367, distance: 43.2
type input "324"
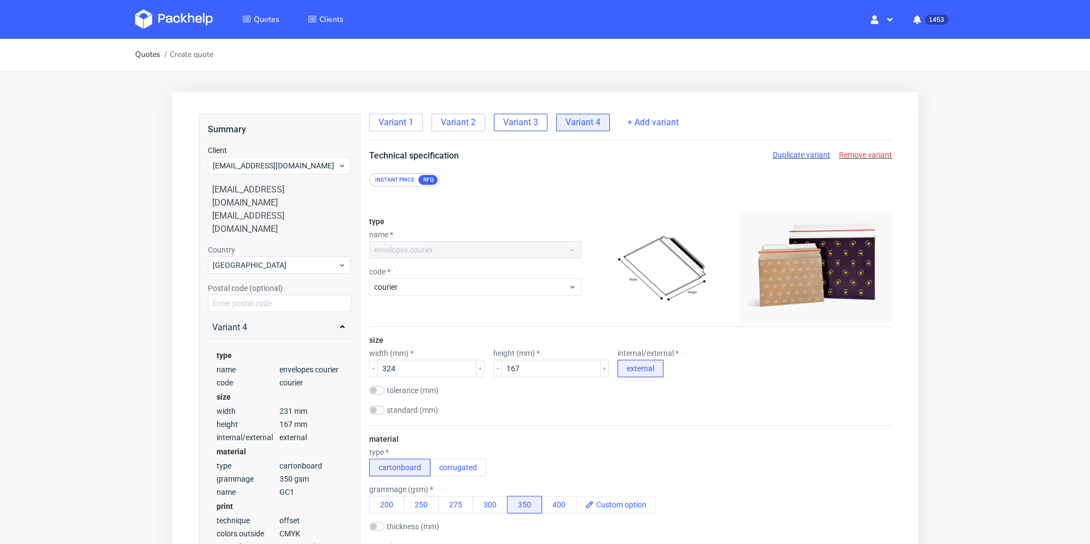
click at [528, 118] on span "Variant 3" at bounding box center [519, 122] width 35 height 12
click at [587, 122] on span "Variant 4" at bounding box center [582, 122] width 35 height 12
drag, startPoint x: 530, startPoint y: 365, endPoint x: 488, endPoint y: 365, distance: 42.1
click at [464, 365] on div "width (mm) 324 height (mm) 167 internal/external external" at bounding box center [629, 363] width 523 height 28
type input "229"
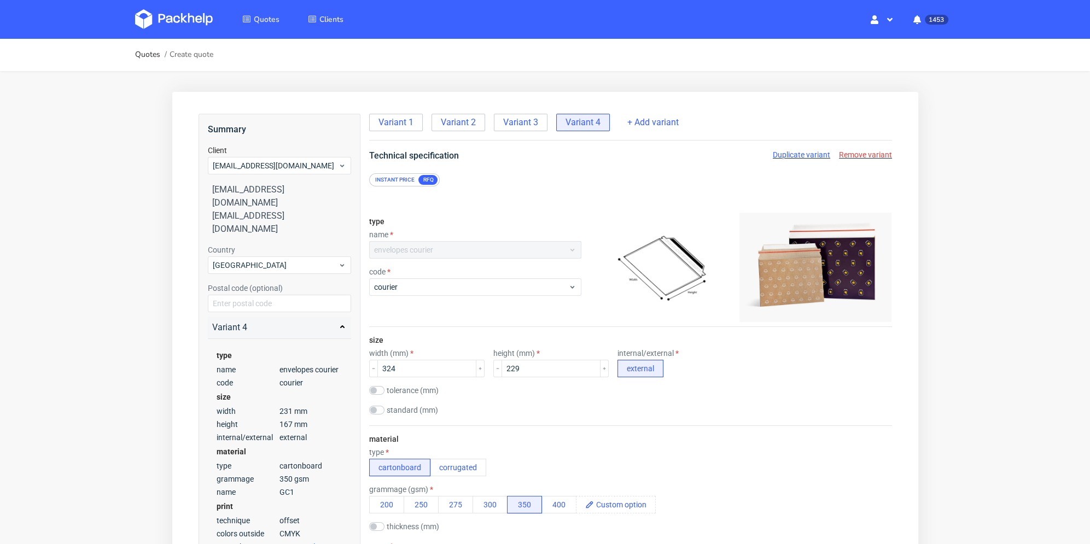
click at [589, 407] on div "standard (mm) 324x229 230x166" at bounding box center [629, 411] width 523 height 11
click at [529, 124] on span "Variant 3" at bounding box center [519, 122] width 35 height 12
click at [573, 115] on div "Variant 4" at bounding box center [582, 122] width 54 height 17
click at [539, 129] on div "Variant 3" at bounding box center [520, 122] width 54 height 17
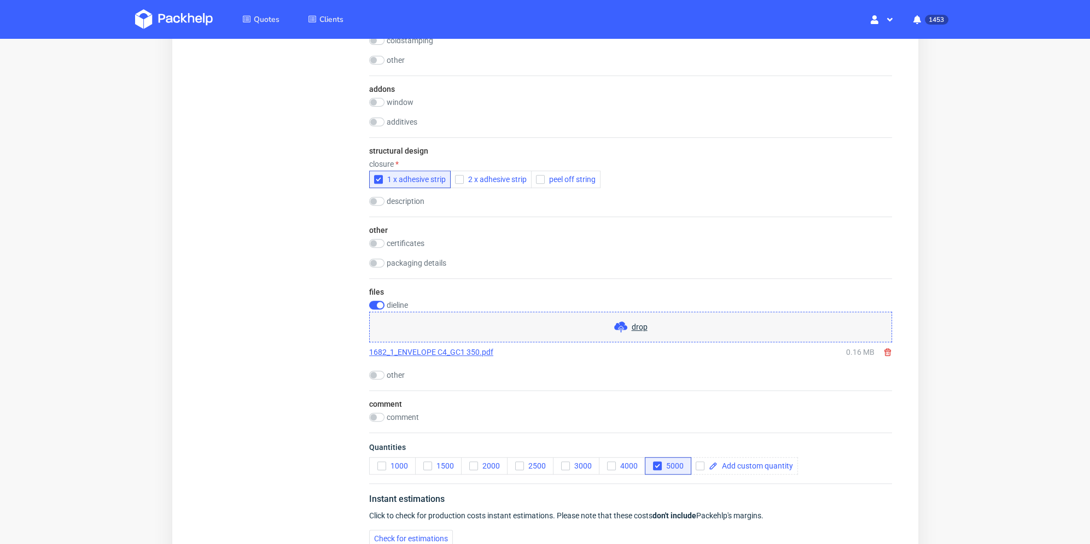
scroll to position [1077, 0]
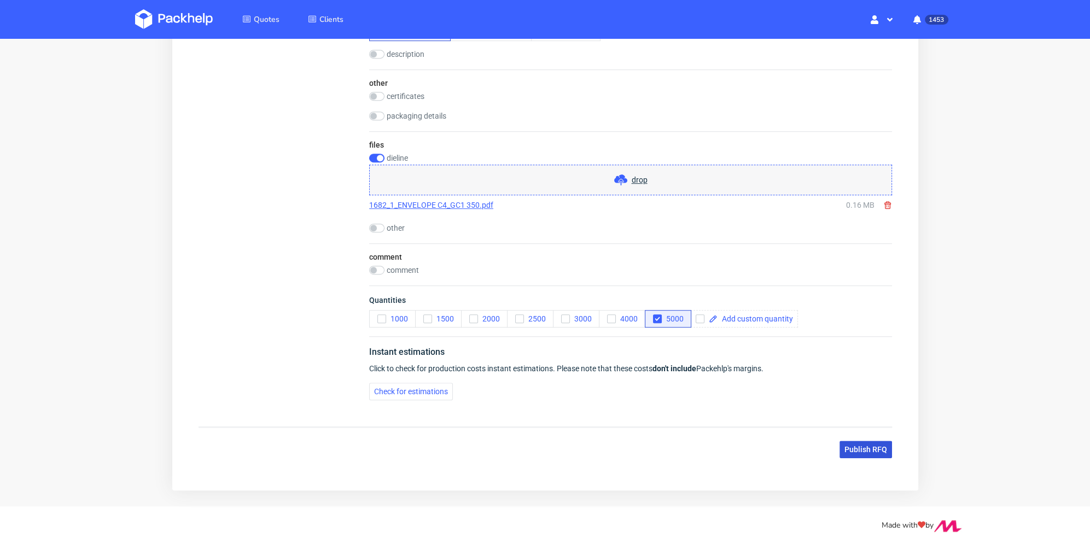
click at [858, 446] on span "Publish RFQ" at bounding box center [865, 450] width 43 height 8
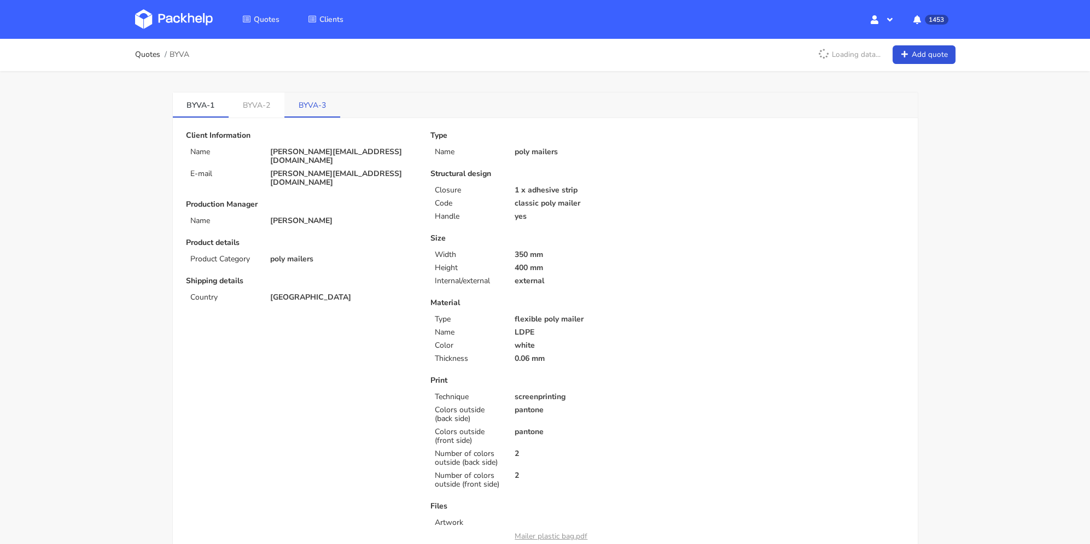
click at [319, 104] on link "BYVA-3" at bounding box center [312, 104] width 56 height 24
click at [206, 102] on link "BYVA-1" at bounding box center [201, 104] width 56 height 24
click at [254, 104] on link "BYVA-2" at bounding box center [257, 104] width 56 height 24
click at [300, 101] on link "BYVA-3" at bounding box center [313, 104] width 56 height 24
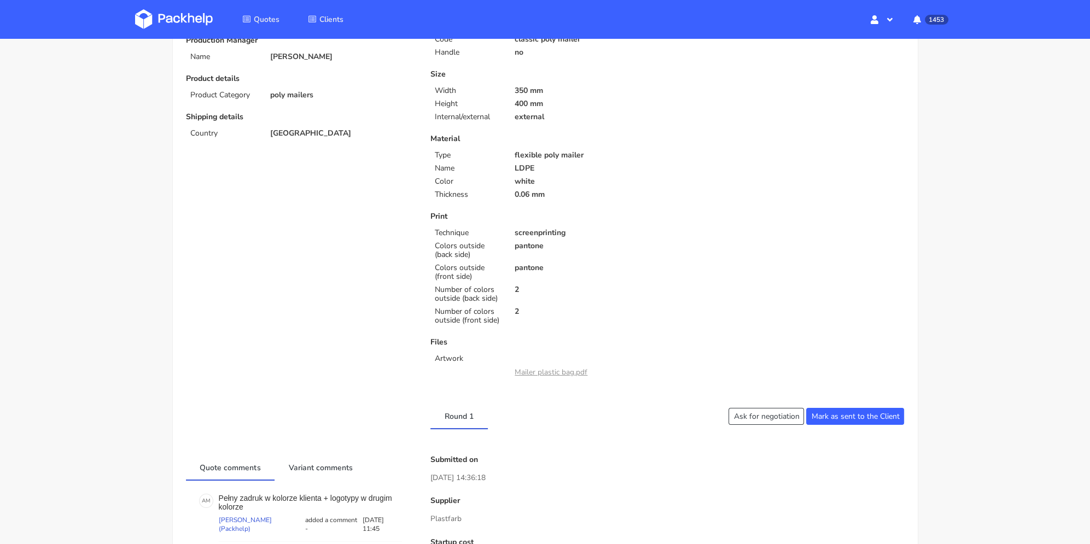
scroll to position [219, 0]
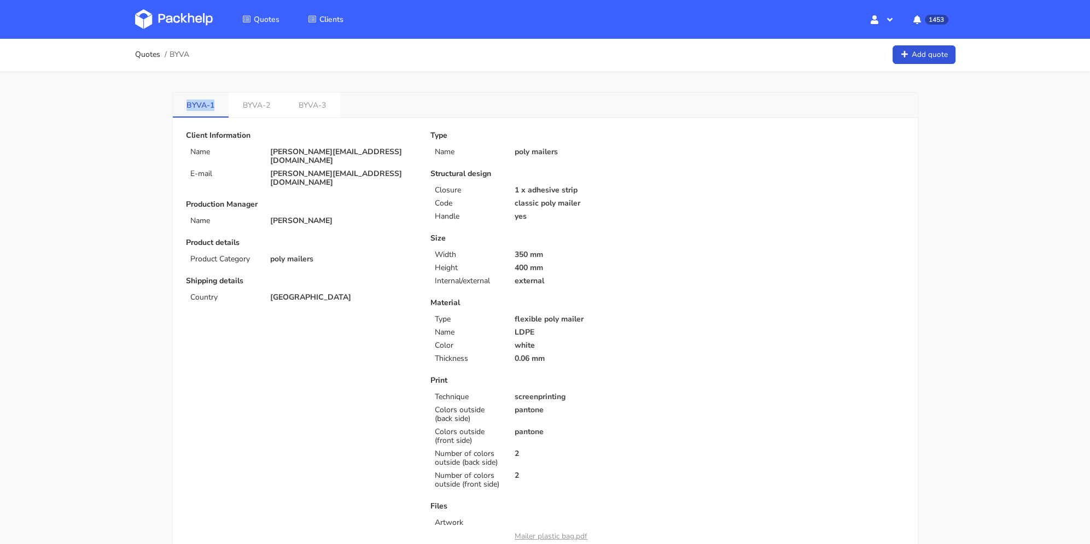
drag, startPoint x: 185, startPoint y: 106, endPoint x: 215, endPoint y: 108, distance: 30.1
click at [215, 108] on link "BYVA-1" at bounding box center [201, 104] width 56 height 24
drag, startPoint x: 206, startPoint y: 107, endPoint x: 196, endPoint y: 109, distance: 9.4
click at [196, 109] on link "BYVA-1" at bounding box center [201, 104] width 56 height 24
click at [180, 102] on link "BYVA-1" at bounding box center [201, 104] width 56 height 24
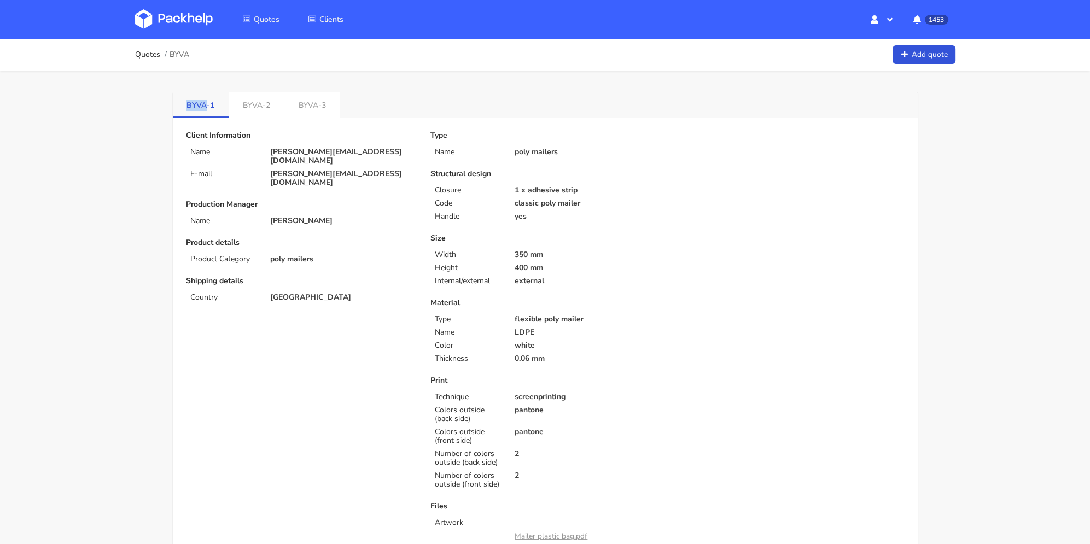
drag, startPoint x: 184, startPoint y: 107, endPoint x: 206, endPoint y: 107, distance: 22.4
click at [206, 107] on link "BYVA-1" at bounding box center [201, 104] width 56 height 24
copy link "BYVA"
click at [153, 57] on link "Quotes" at bounding box center [147, 54] width 25 height 9
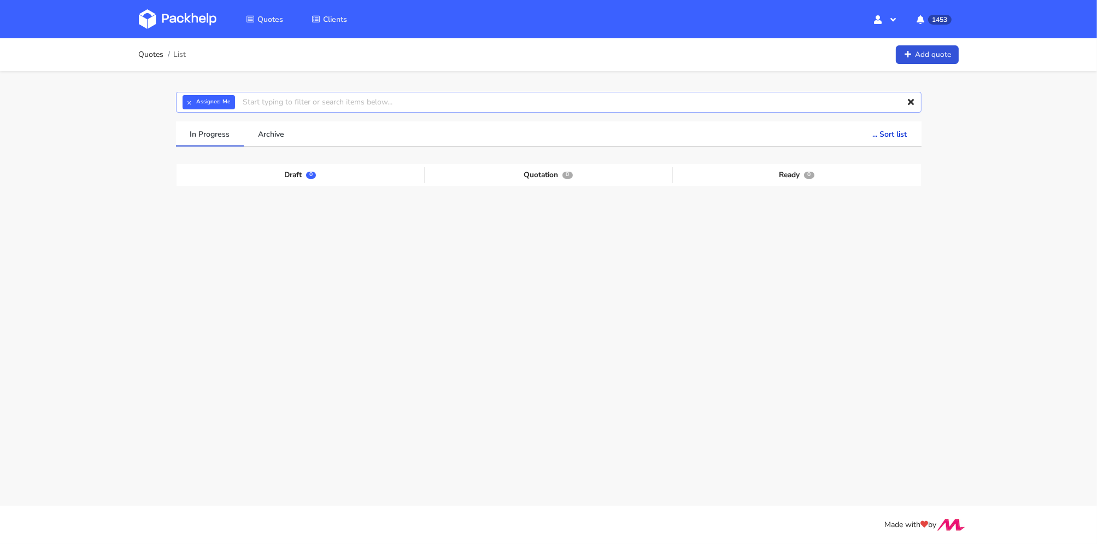
click at [325, 102] on input "text" at bounding box center [549, 102] width 746 height 21
paste input "BYVA"
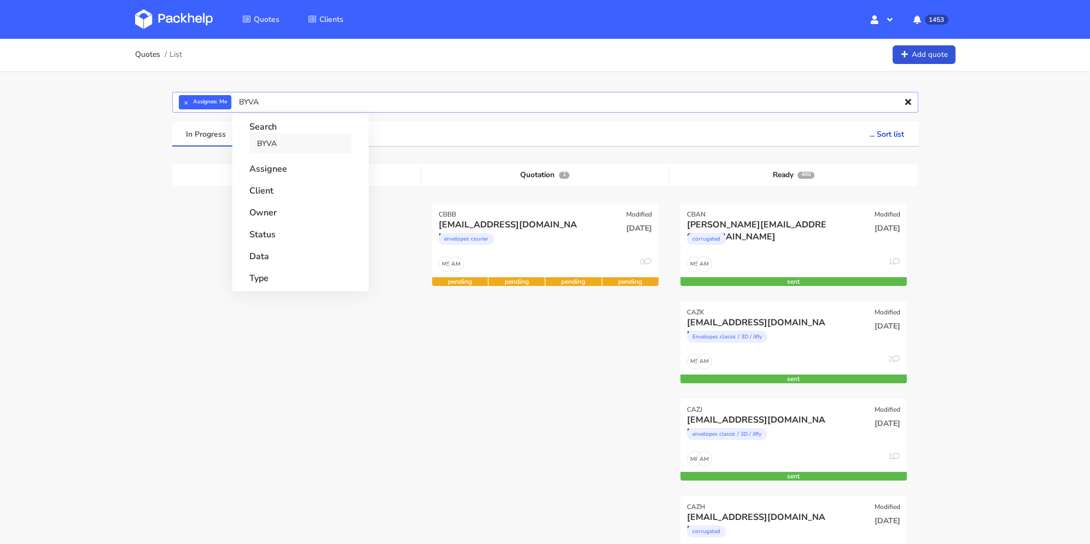
type input "BYVA"
click at [300, 141] on link "BYVA" at bounding box center [300, 143] width 102 height 20
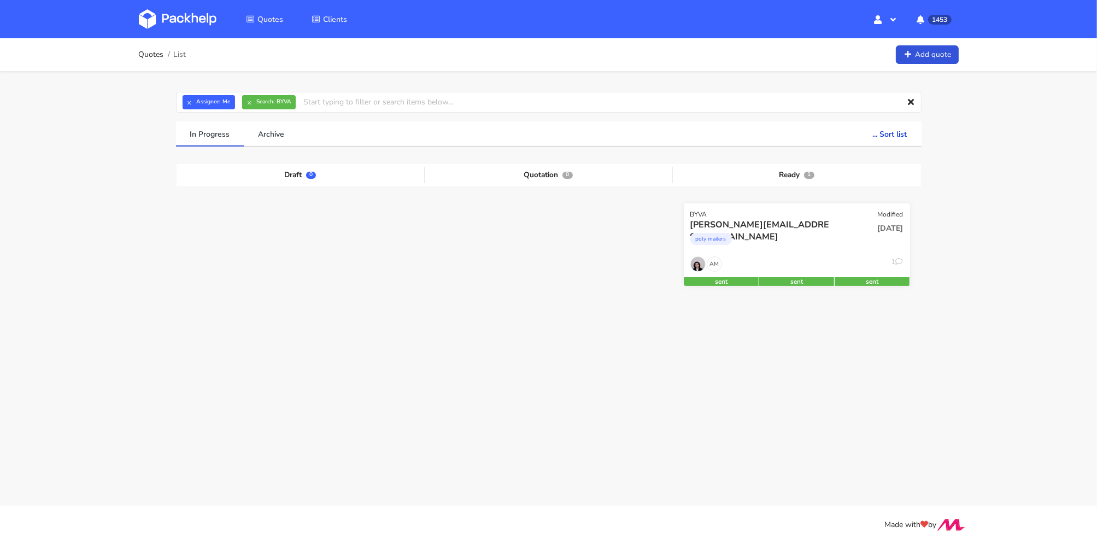
click at [885, 229] on span "18 Feb 2025" at bounding box center [891, 228] width 26 height 10
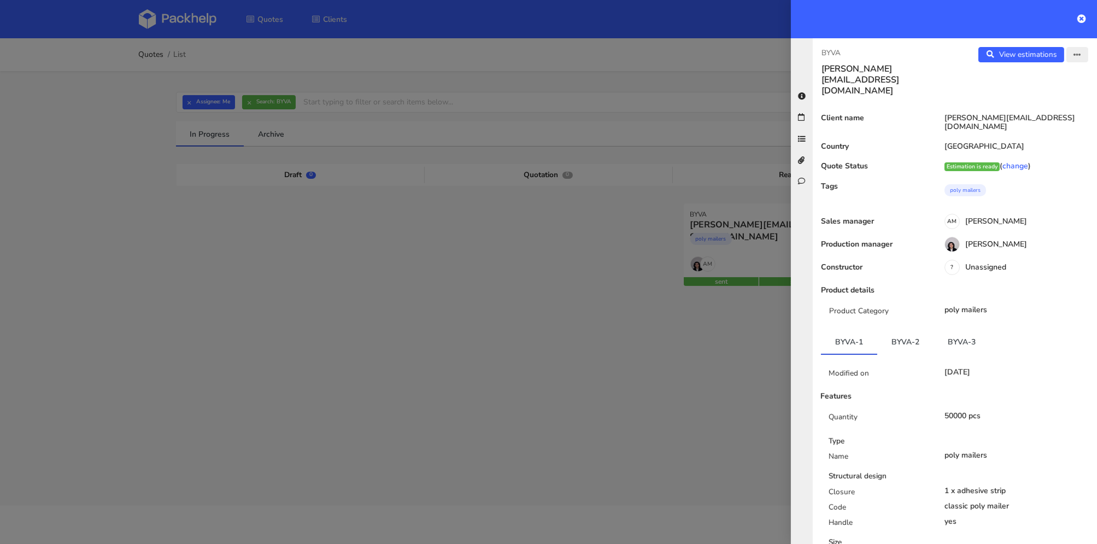
click at [1067, 61] on button "button" at bounding box center [1078, 54] width 22 height 15
click at [1034, 94] on link "Edit quote" at bounding box center [1042, 97] width 96 height 18
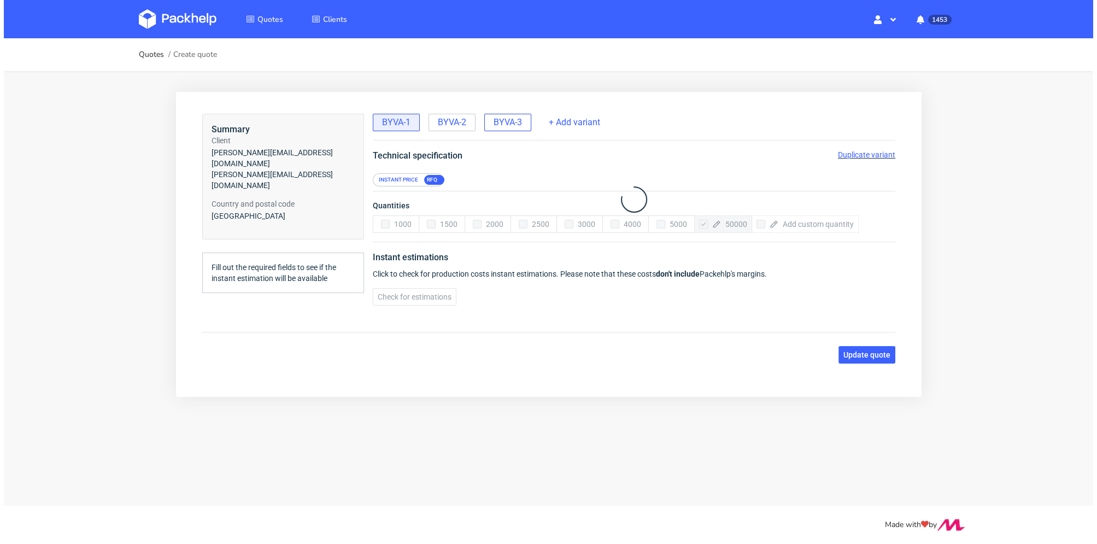
click at [514, 123] on span "BYVA-3" at bounding box center [507, 122] width 28 height 12
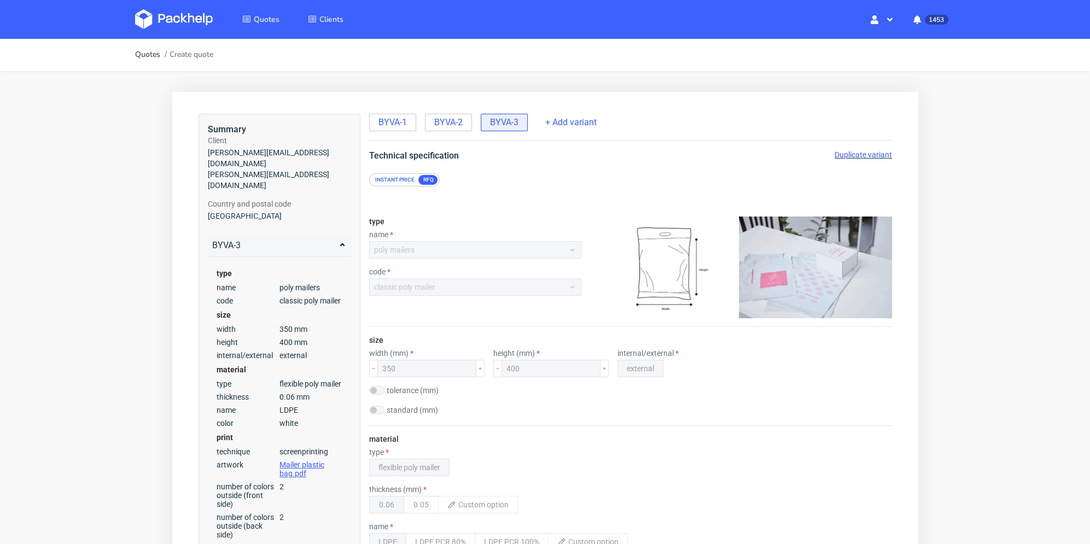
click at [867, 154] on span "Duplicate variant" at bounding box center [862, 154] width 57 height 9
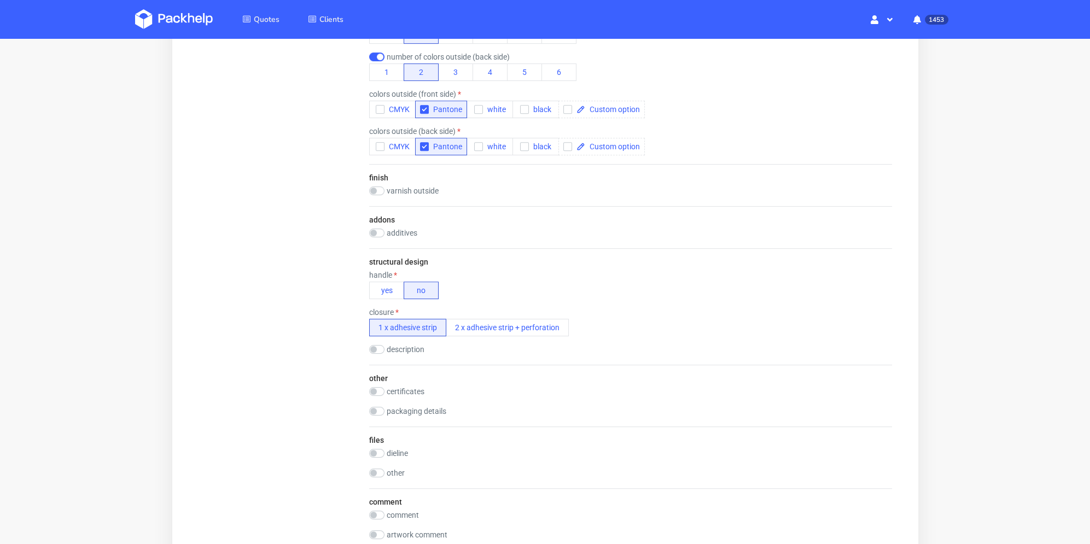
scroll to position [929, 0]
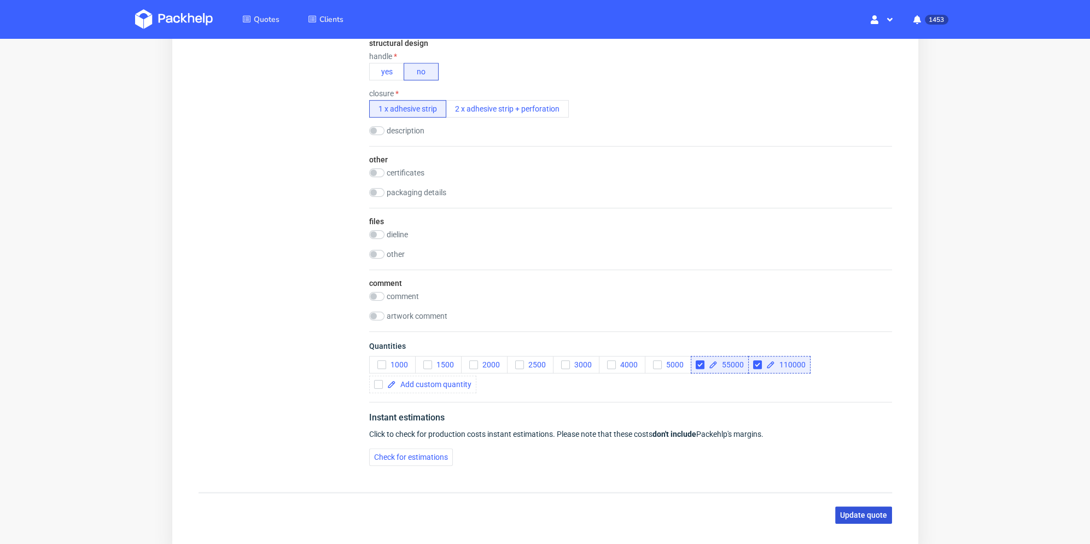
click at [868, 513] on span "Update quote" at bounding box center [862, 515] width 47 height 8
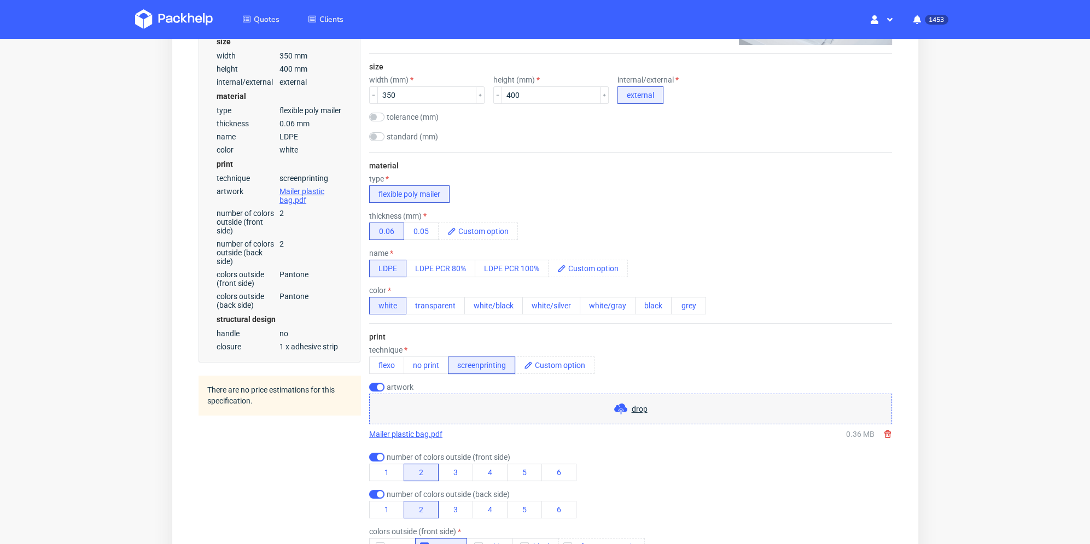
scroll to position [0, 0]
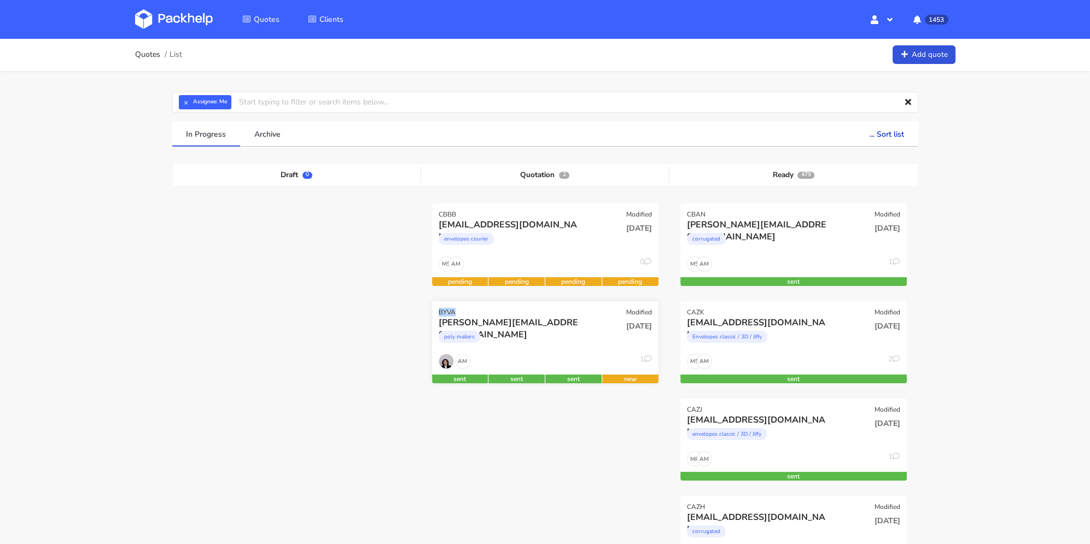
drag, startPoint x: 447, startPoint y: 311, endPoint x: 439, endPoint y: 309, distance: 8.3
copy div "BYVA"
click at [568, 348] on div "poly mailers" at bounding box center [510, 340] width 145 height 22
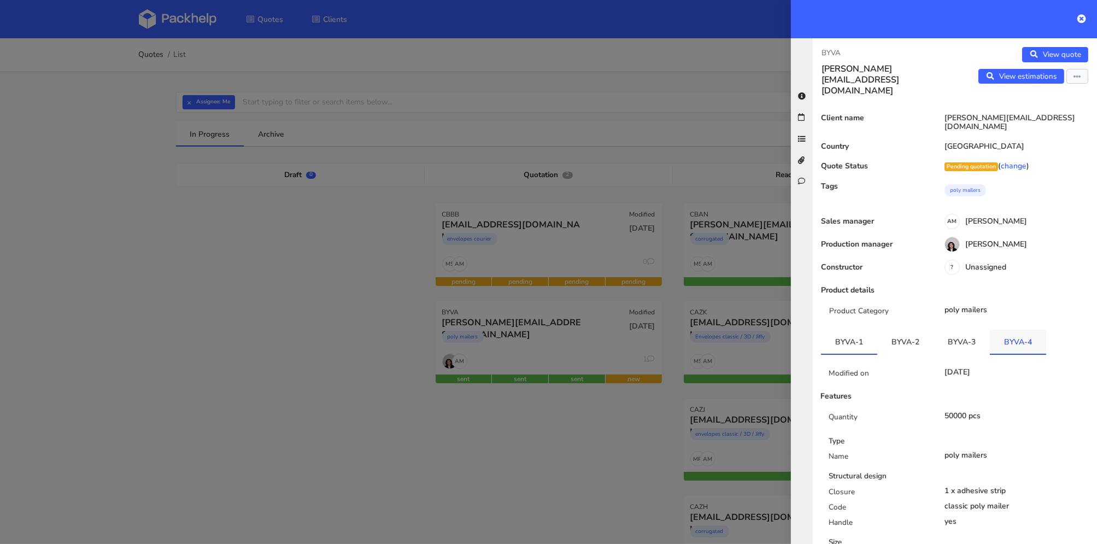
drag, startPoint x: 1016, startPoint y: 308, endPoint x: 1019, endPoint y: 324, distance: 16.0
click at [1019, 330] on link "BYVA-4" at bounding box center [1018, 342] width 56 height 24
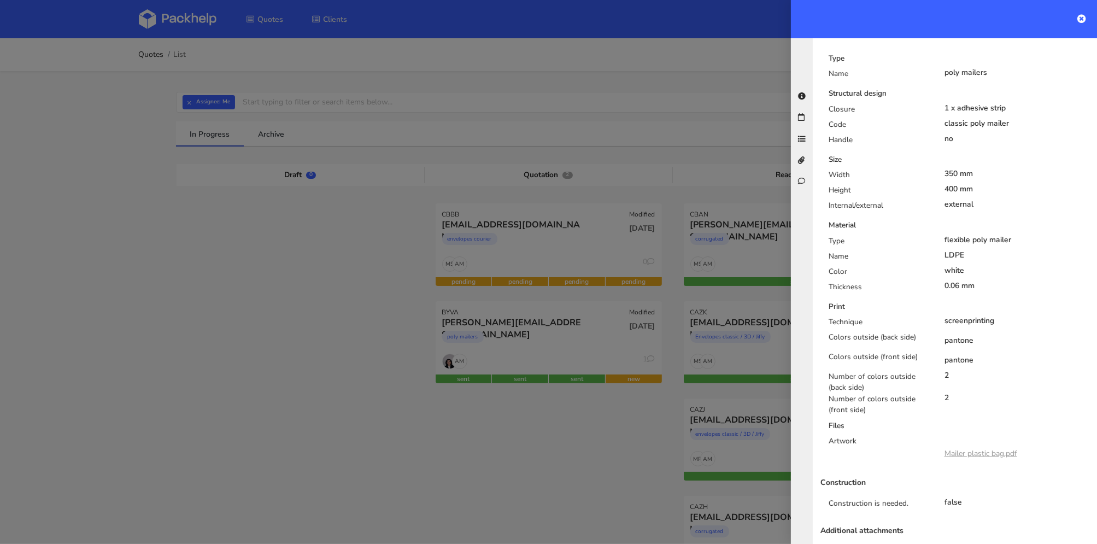
scroll to position [552, 0]
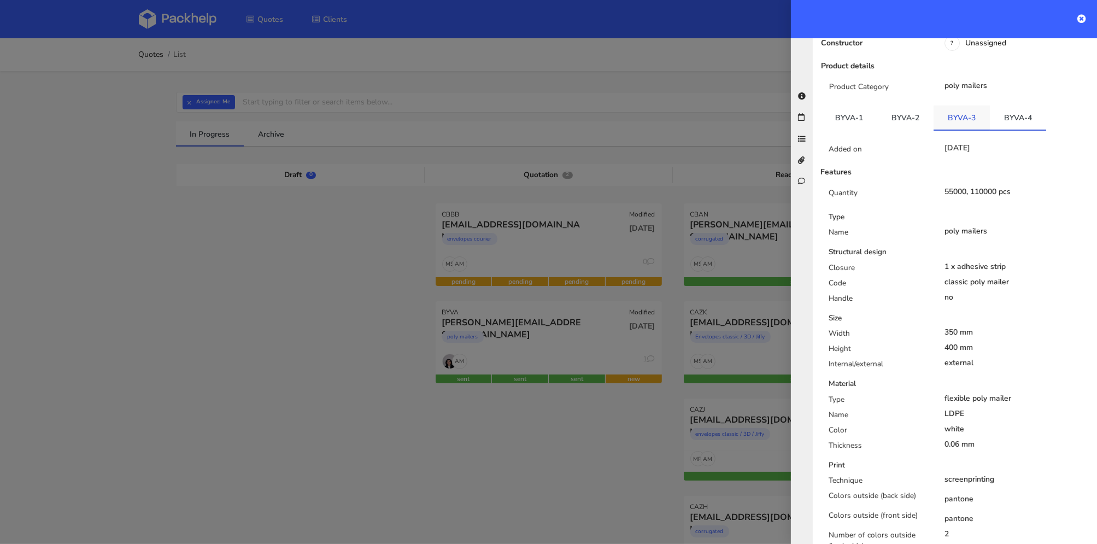
click at [971, 106] on link "BYVA-3" at bounding box center [962, 118] width 56 height 24
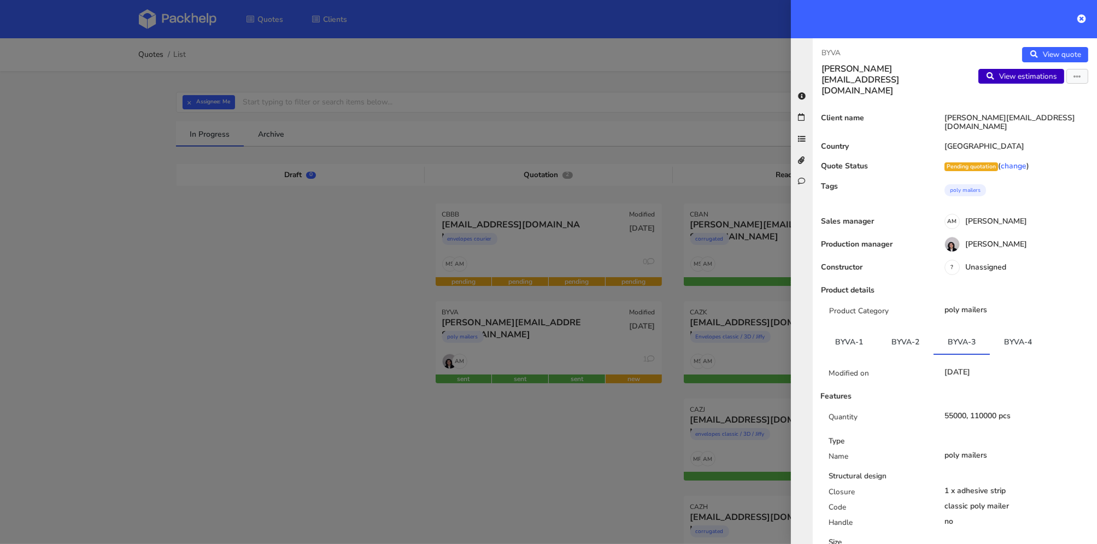
click at [1031, 78] on link "View estimations" at bounding box center [1022, 76] width 86 height 15
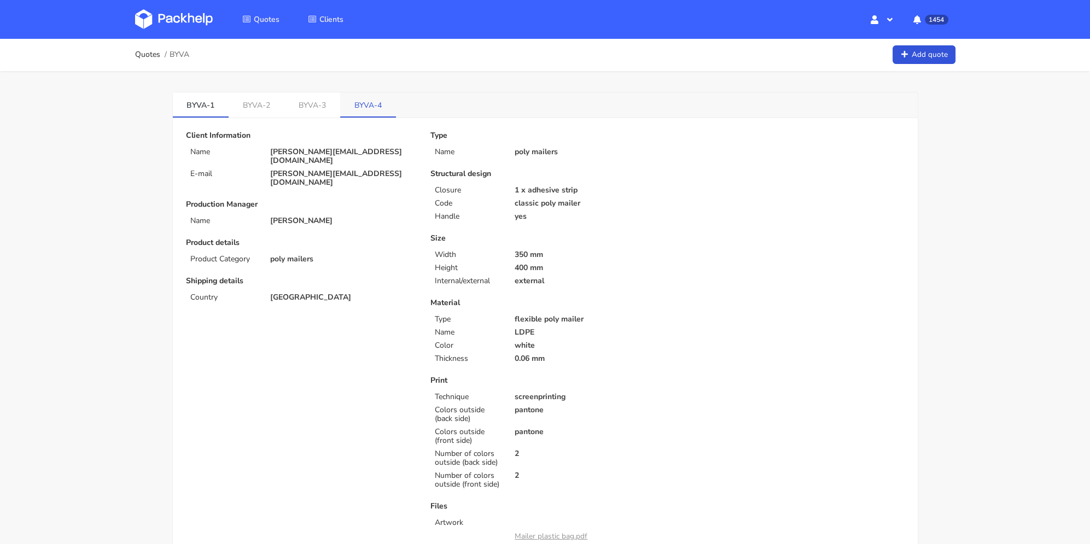
click at [371, 102] on link "BYVA-4" at bounding box center [368, 104] width 56 height 24
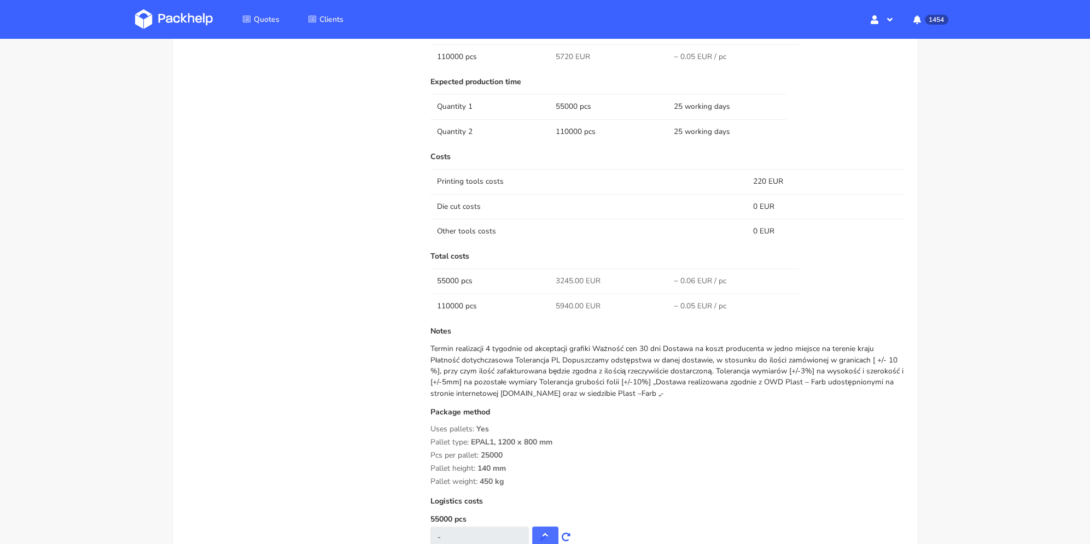
scroll to position [656, 0]
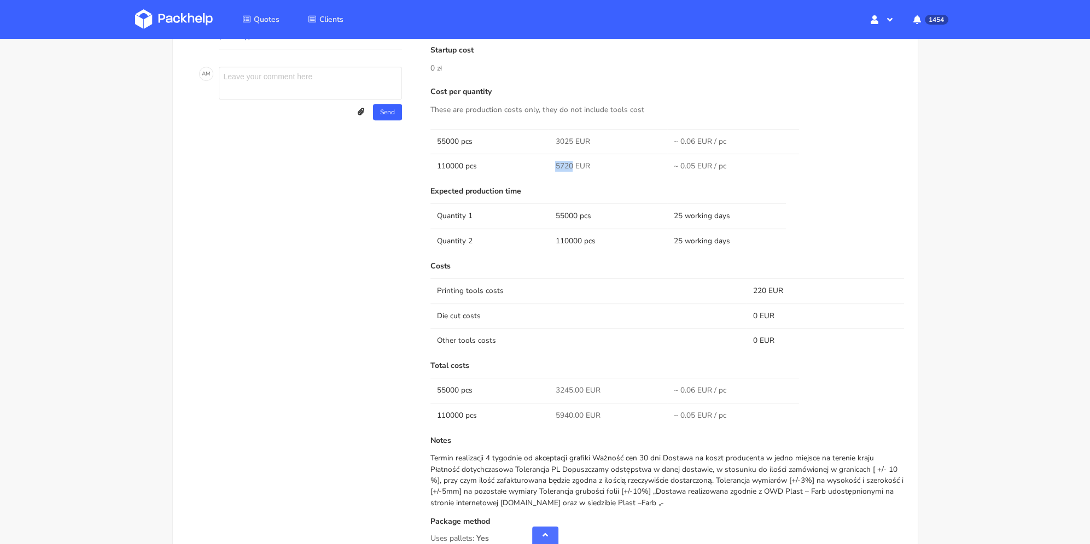
drag, startPoint x: 561, startPoint y: 165, endPoint x: 574, endPoint y: 166, distance: 12.6
click at [574, 166] on span "5720 EUR" at bounding box center [572, 166] width 34 height 11
copy span "5720"
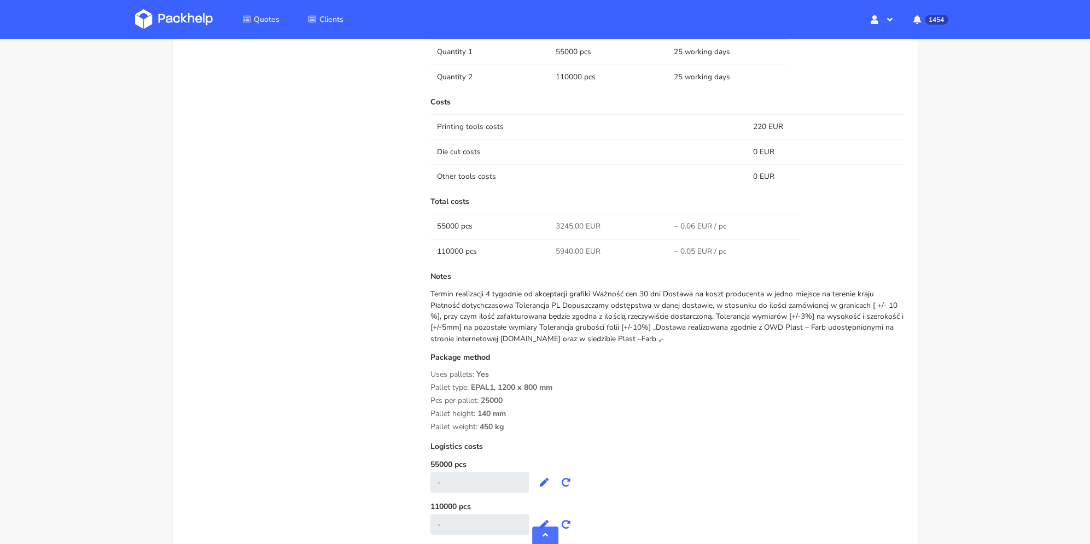
scroll to position [765, 0]
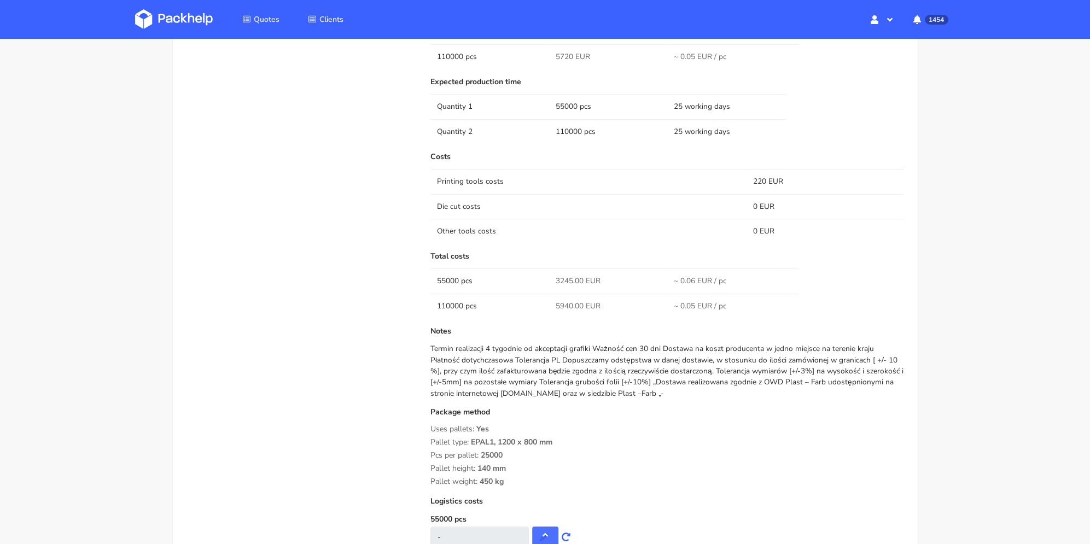
click at [645, 363] on div "Termin realizacji 4 tygodnie od akceptacji grafiki Ważność cen 30 dni Dostawa n…" at bounding box center [667, 371] width 474 height 56
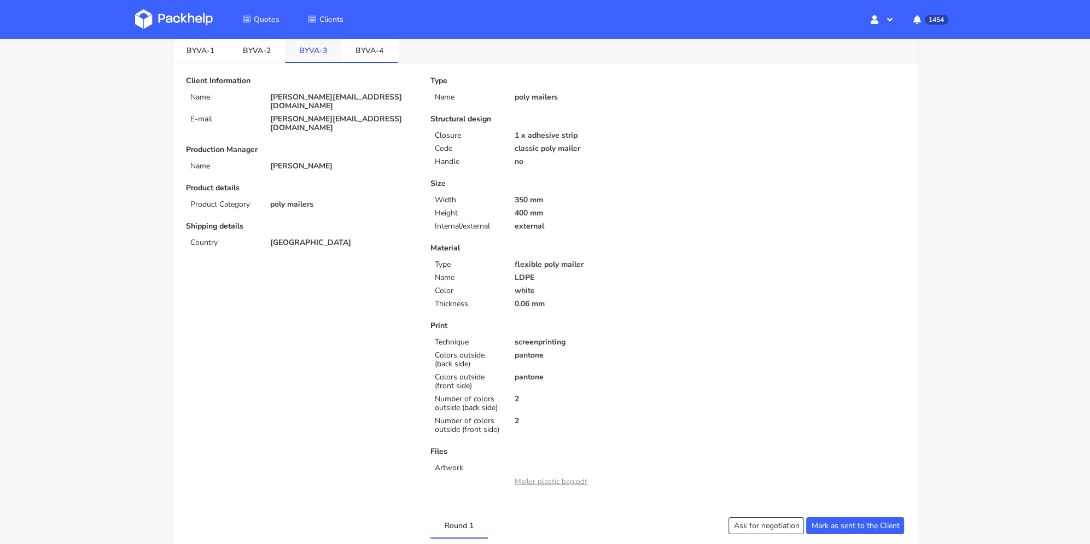
click at [333, 51] on link "BYVA-3" at bounding box center [313, 50] width 56 height 24
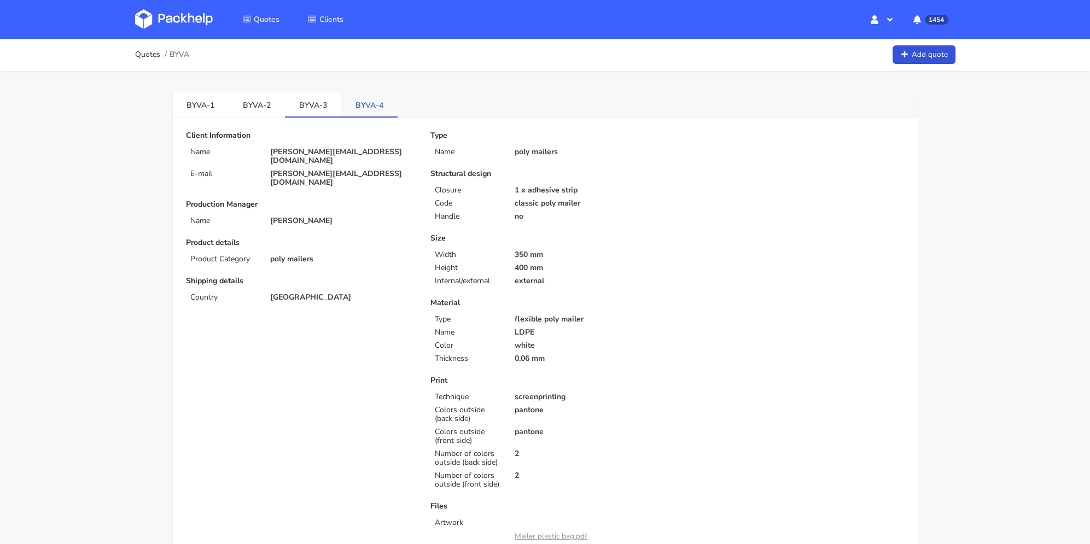
click at [373, 100] on link "BYVA-4" at bounding box center [369, 104] width 56 height 24
